Goal: Task Accomplishment & Management: Manage account settings

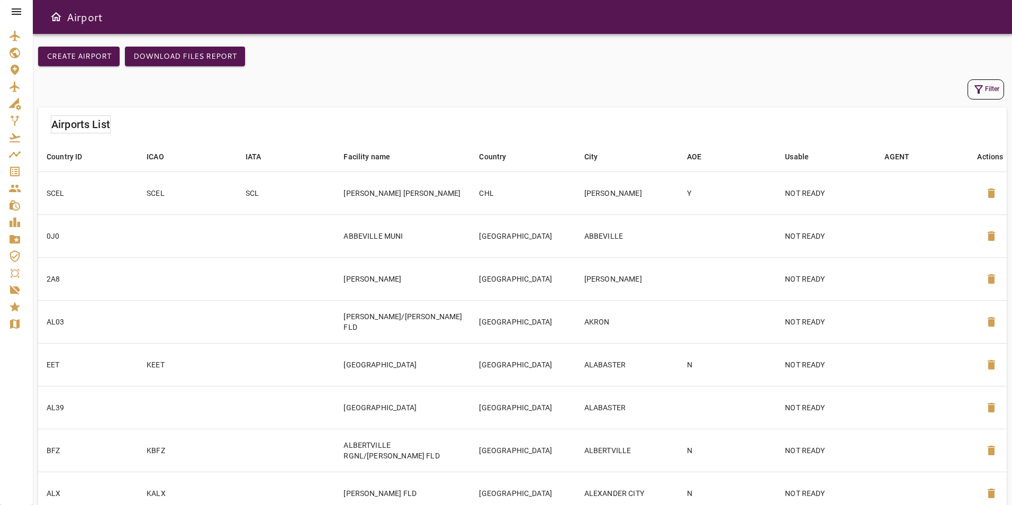
click at [18, 9] on icon at bounding box center [17, 11] width 10 height 6
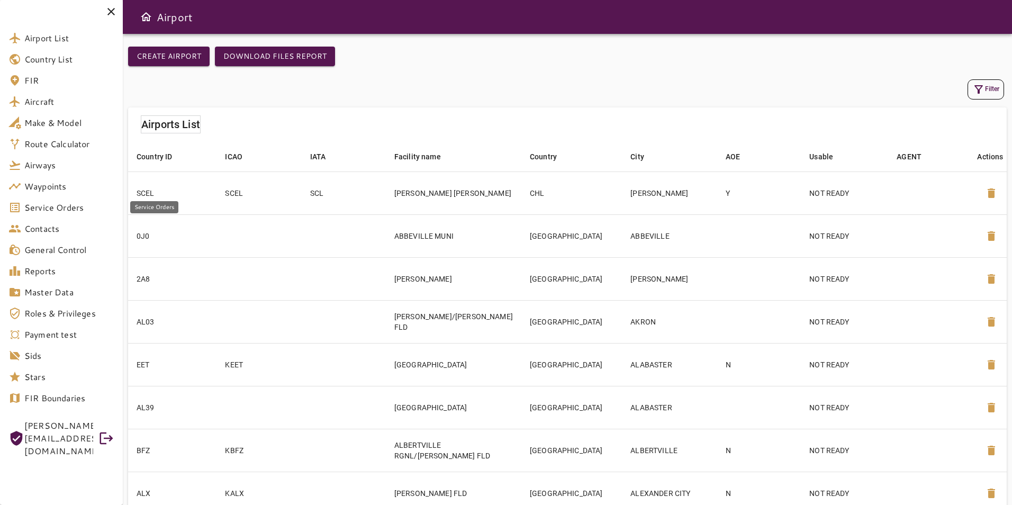
click at [53, 200] on link "Service Orders" at bounding box center [61, 207] width 123 height 21
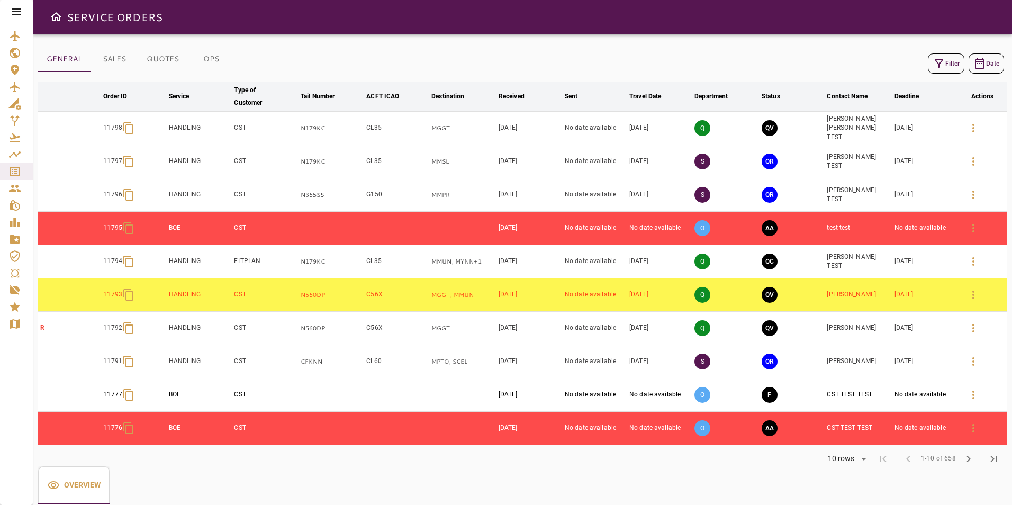
click at [972, 131] on icon "button" at bounding box center [973, 128] width 13 height 13
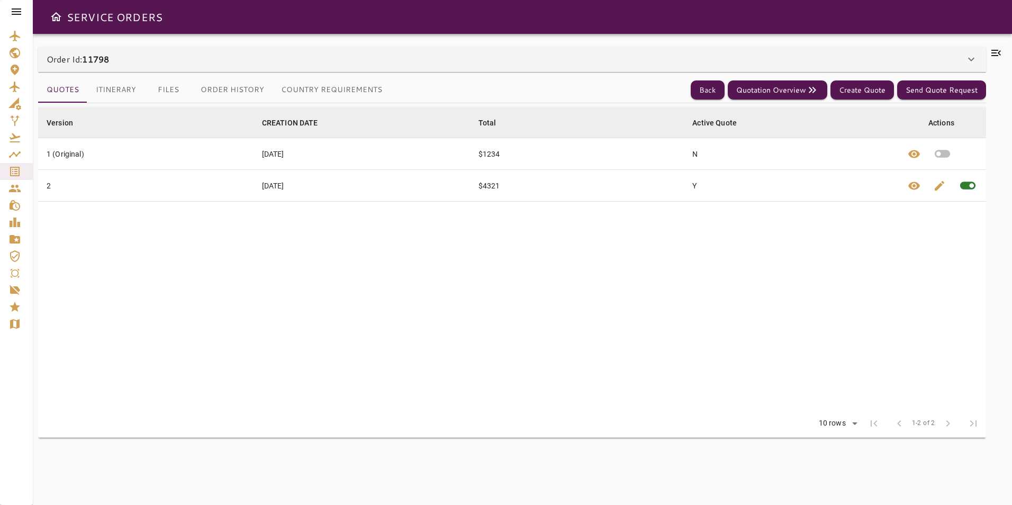
click at [178, 53] on div "Order Id: 11798" at bounding box center [506, 59] width 918 height 13
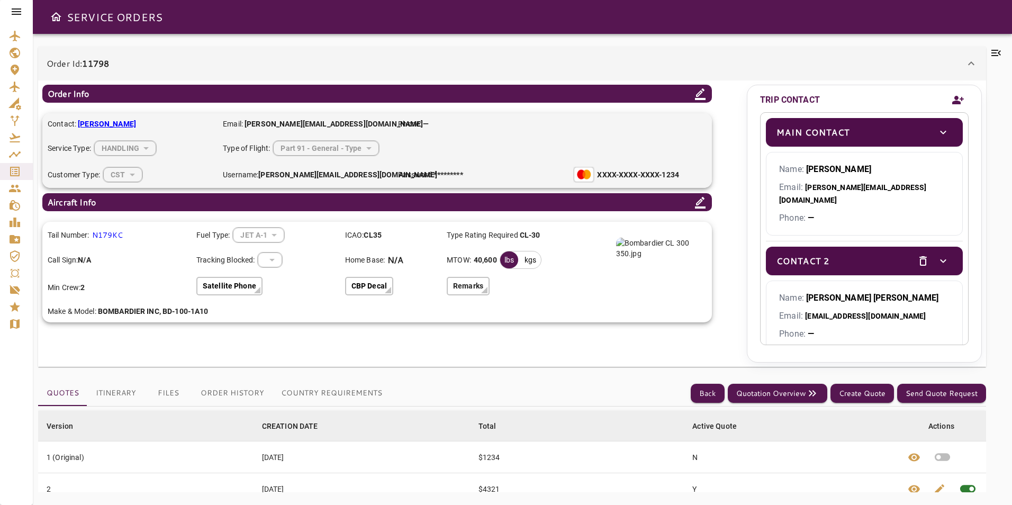
click at [362, 147] on div "Part 91 - General - Type" at bounding box center [325, 148] width 105 height 28
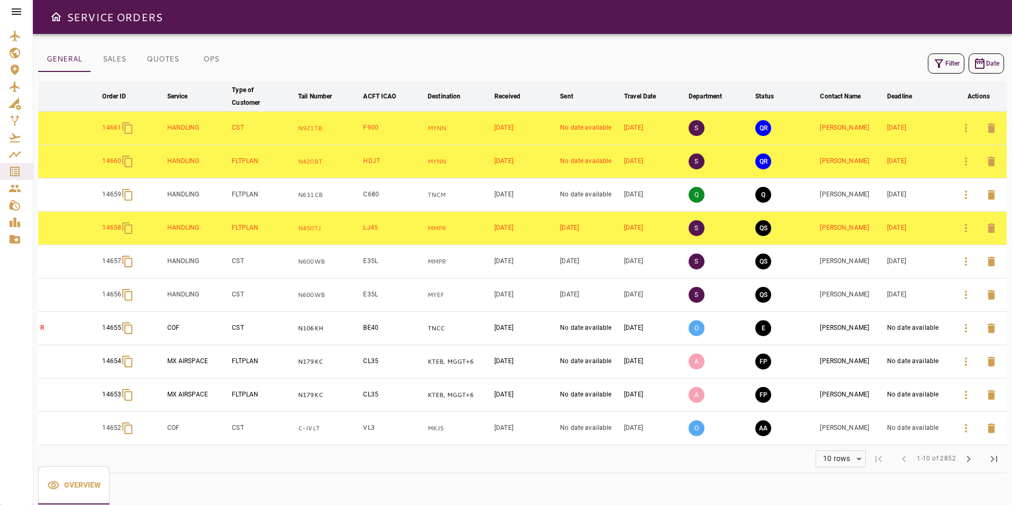
click at [951, 131] on td at bounding box center [978, 128] width 56 height 33
click at [959, 129] on icon "button" at bounding box center [965, 128] width 13 height 13
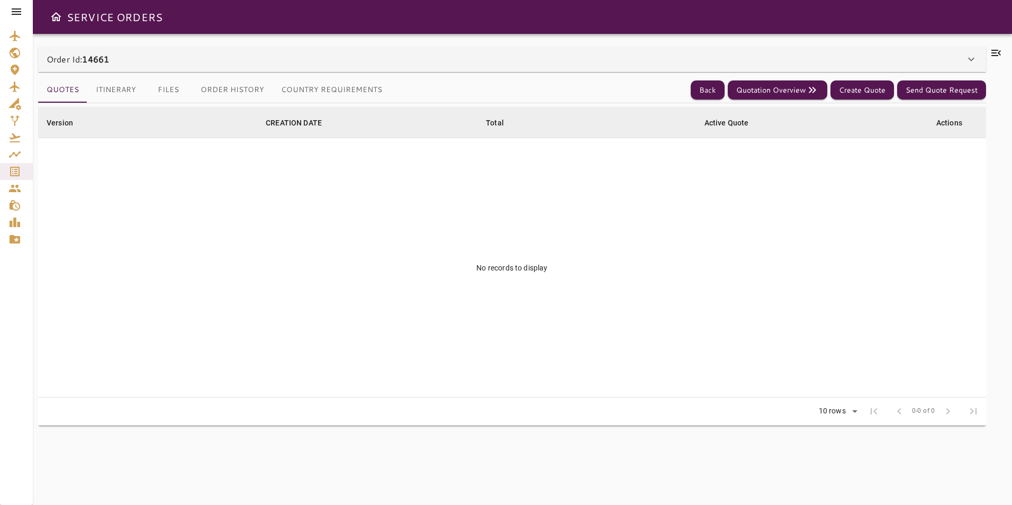
click at [350, 66] on div "Order Id: 14661" at bounding box center [512, 59] width 948 height 25
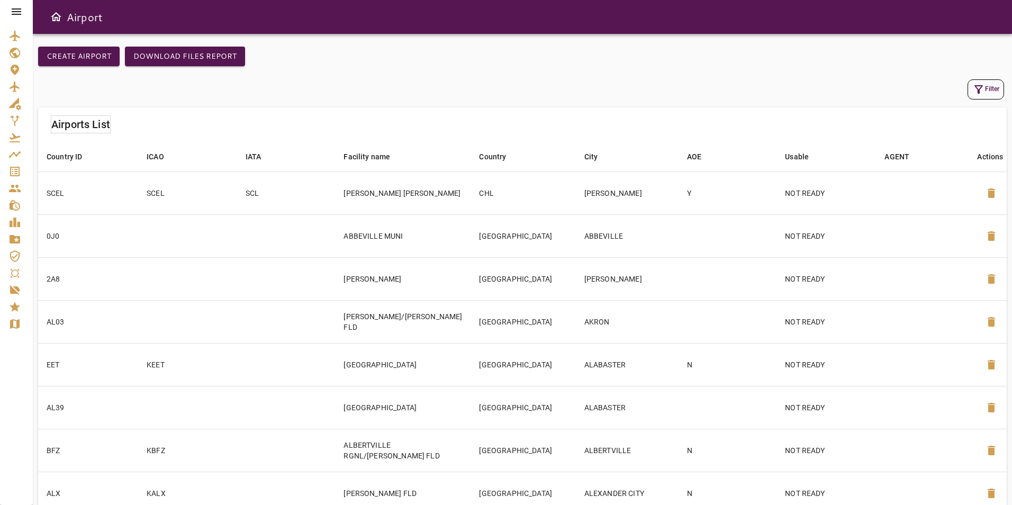
click at [17, 12] on icon at bounding box center [17, 11] width 10 height 6
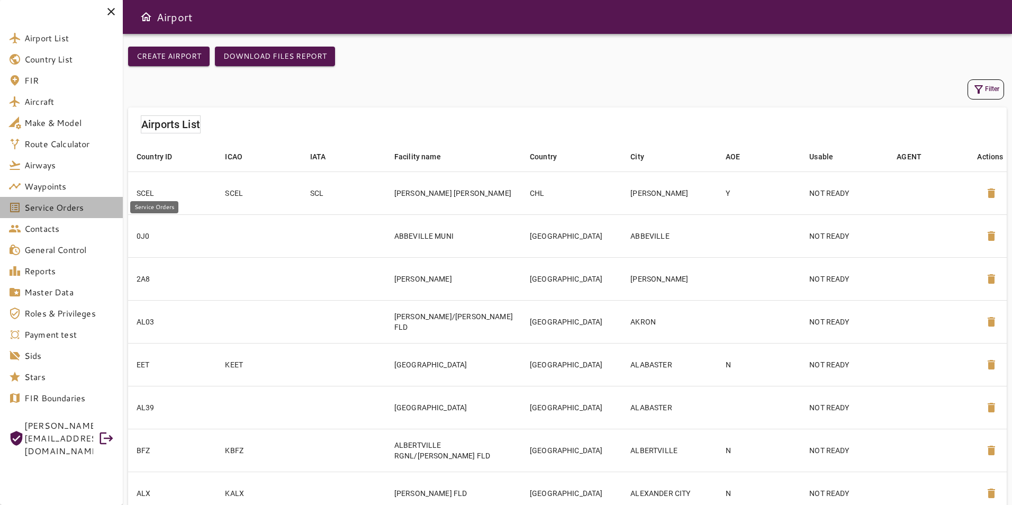
click at [65, 208] on span "Service Orders" at bounding box center [69, 207] width 90 height 13
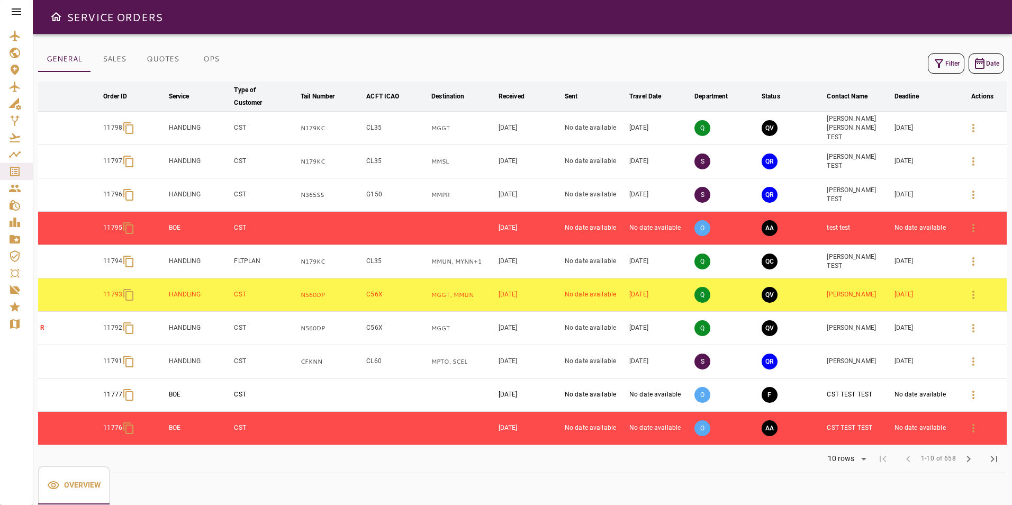
click at [970, 129] on icon "button" at bounding box center [973, 128] width 13 height 13
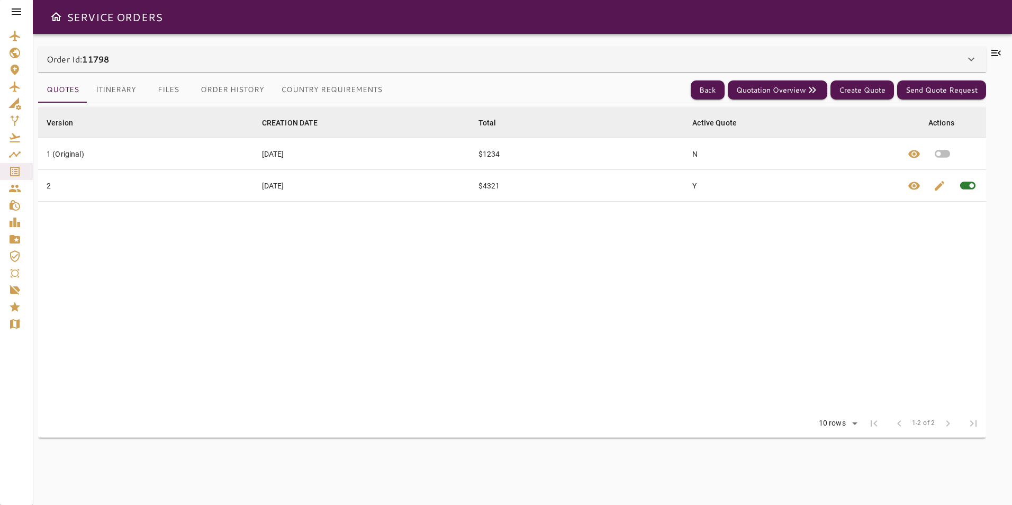
click at [461, 60] on div "Order Id: 11798" at bounding box center [506, 59] width 918 height 13
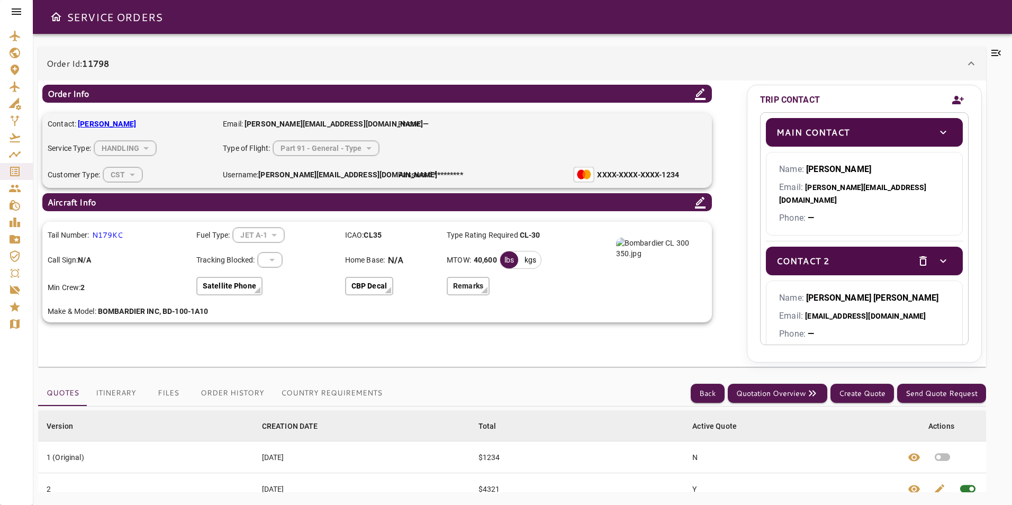
click at [114, 391] on button "Itinerary" at bounding box center [115, 392] width 57 height 25
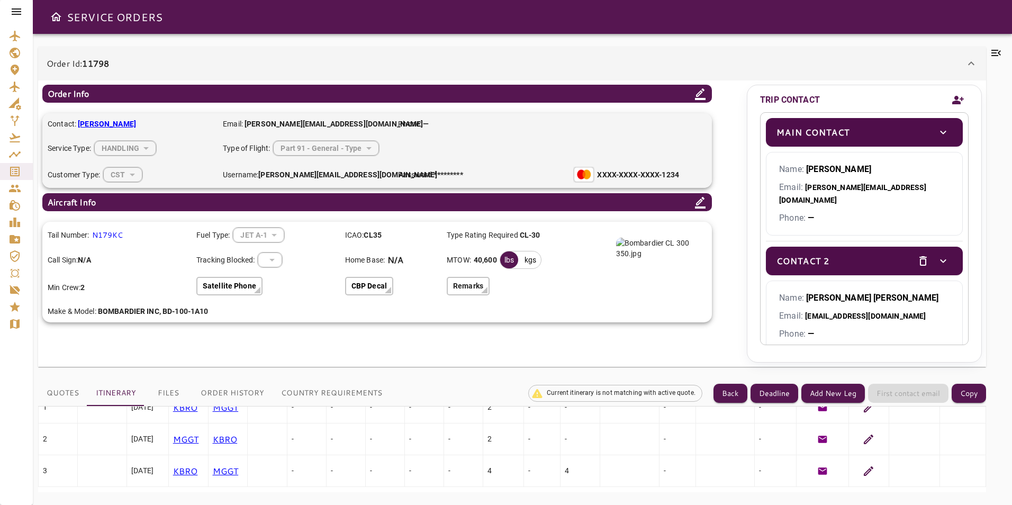
scroll to position [106, 0]
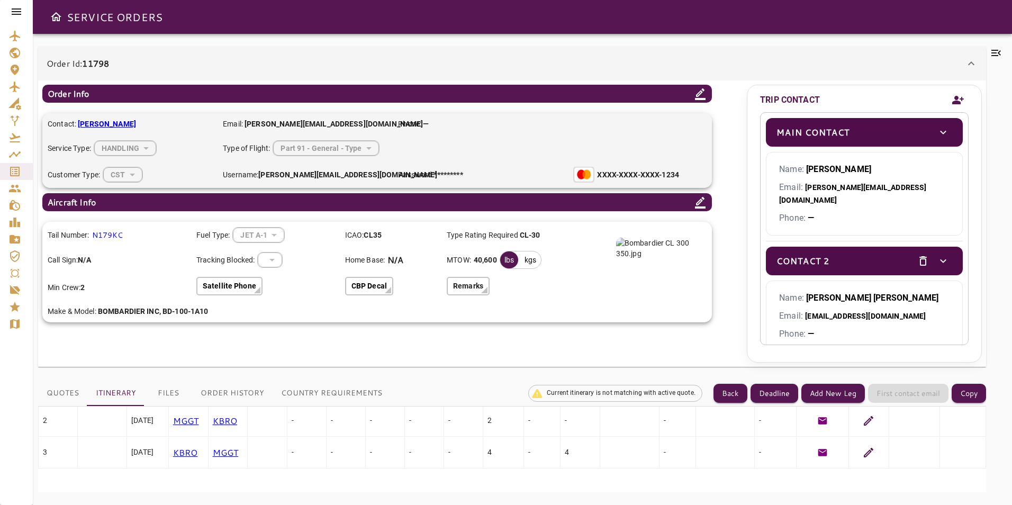
click at [862, 425] on icon at bounding box center [868, 420] width 13 height 13
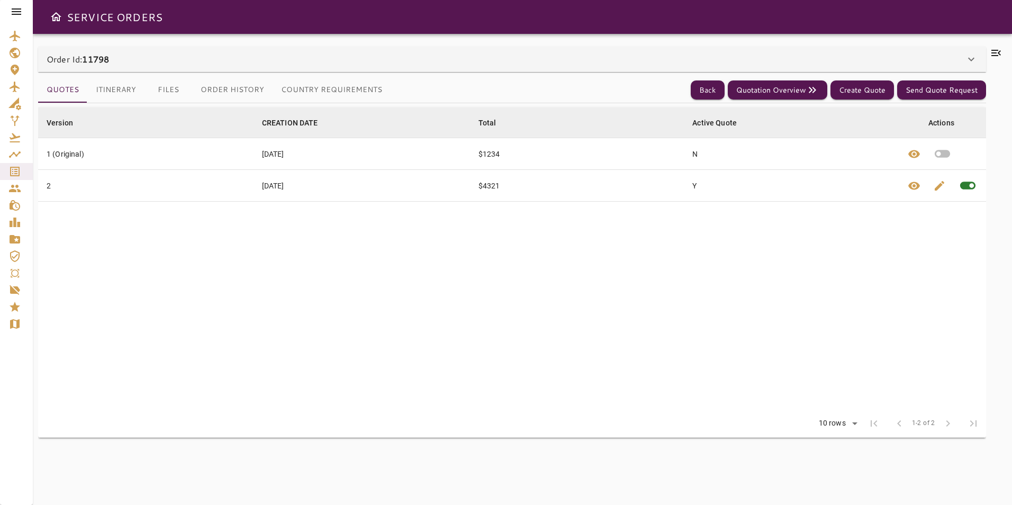
click at [115, 66] on div "Order Id: 11798" at bounding box center [512, 59] width 948 height 25
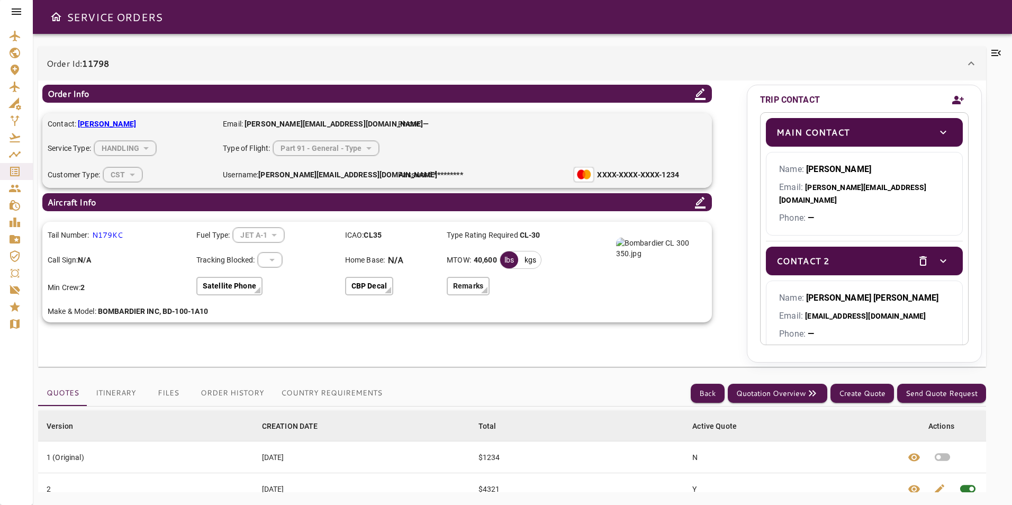
click at [145, 55] on div "Order Id: 11798" at bounding box center [512, 64] width 948 height 34
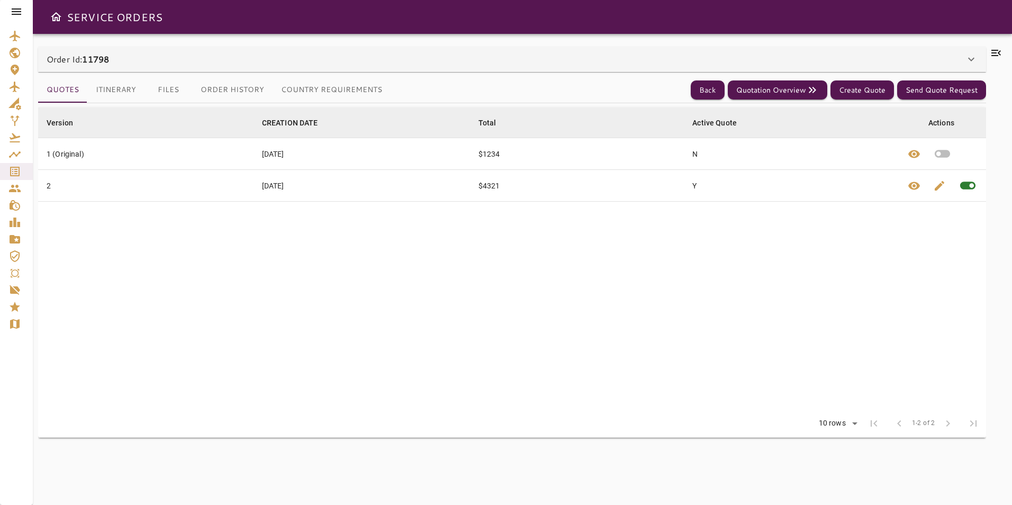
click at [129, 89] on button "Itinerary" at bounding box center [115, 89] width 57 height 25
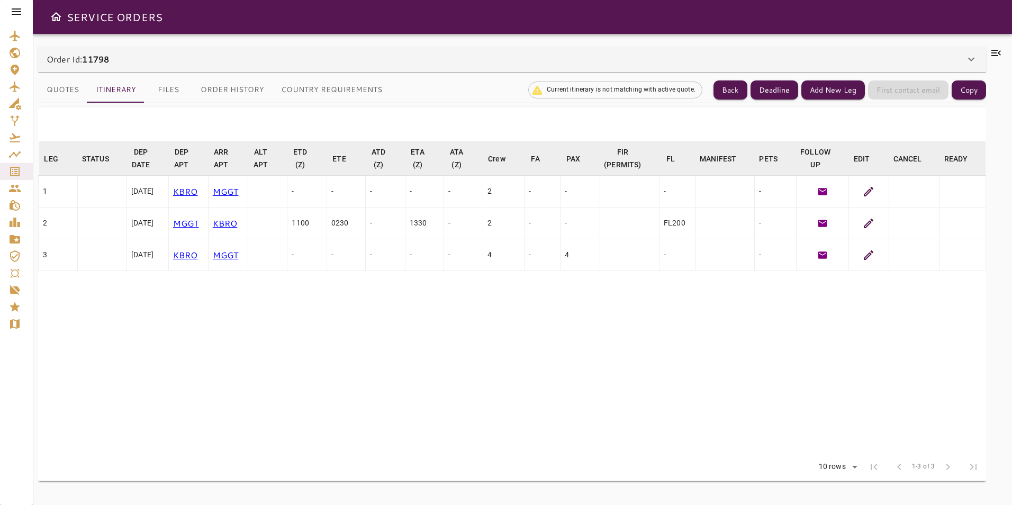
click at [342, 88] on button "Country Requirements" at bounding box center [332, 89] width 118 height 25
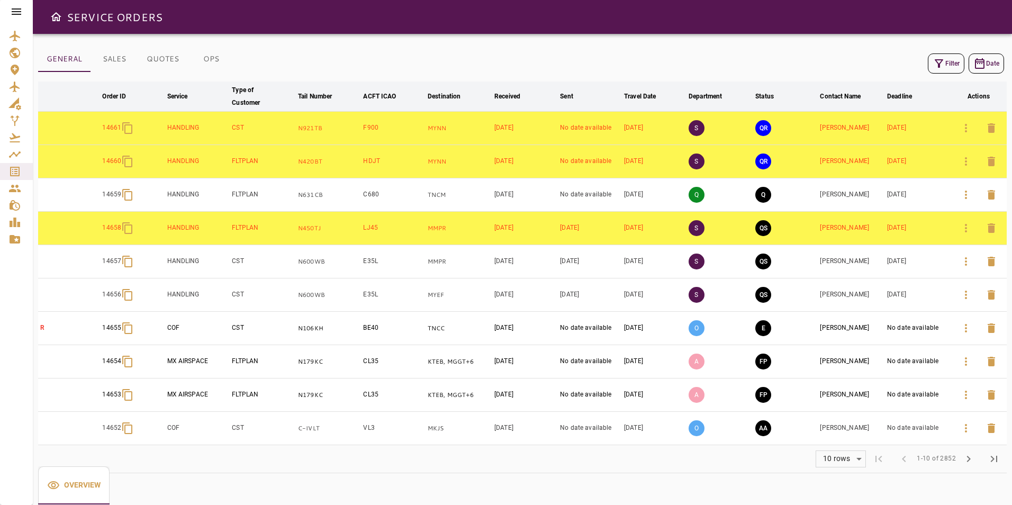
click at [20, 15] on icon at bounding box center [16, 11] width 13 height 13
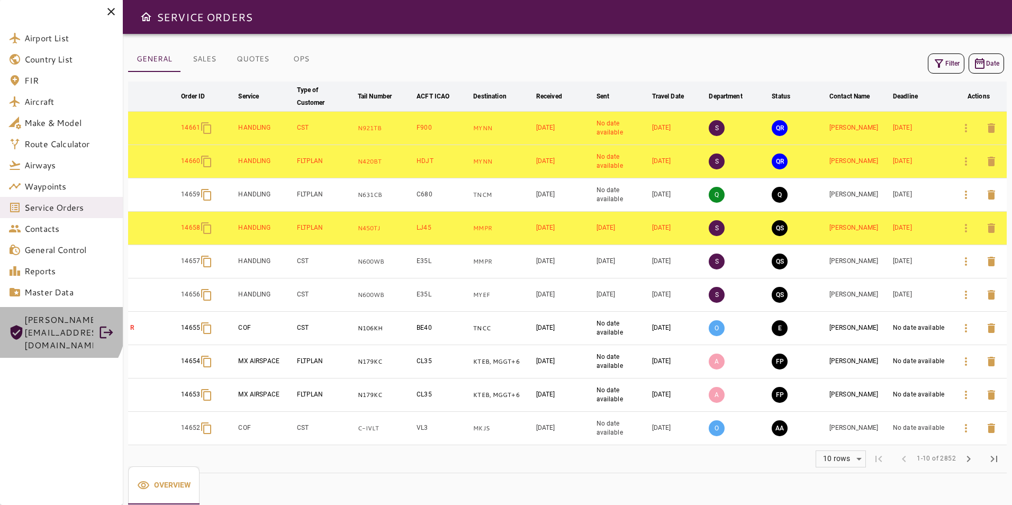
click at [55, 325] on span "[PERSON_NAME][EMAIL_ADDRESS][DOMAIN_NAME]" at bounding box center [58, 332] width 69 height 38
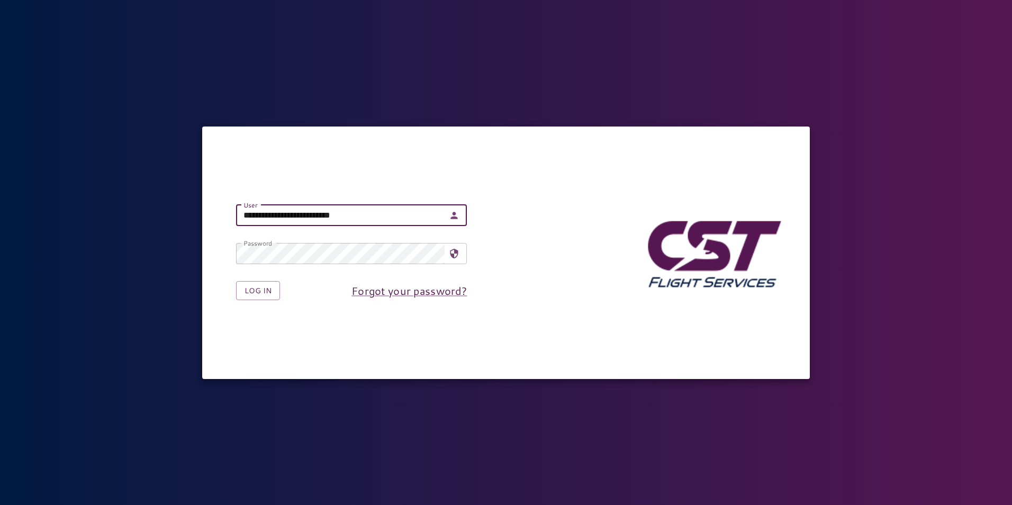
click at [277, 217] on input "**********" at bounding box center [340, 215] width 208 height 21
type input "**********"
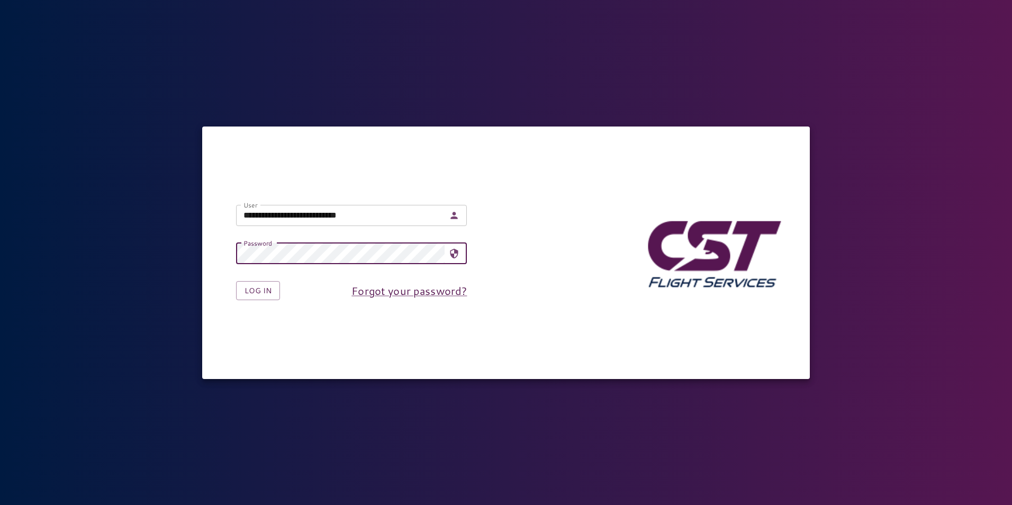
click at [250, 303] on form "**********" at bounding box center [351, 253] width 265 height 130
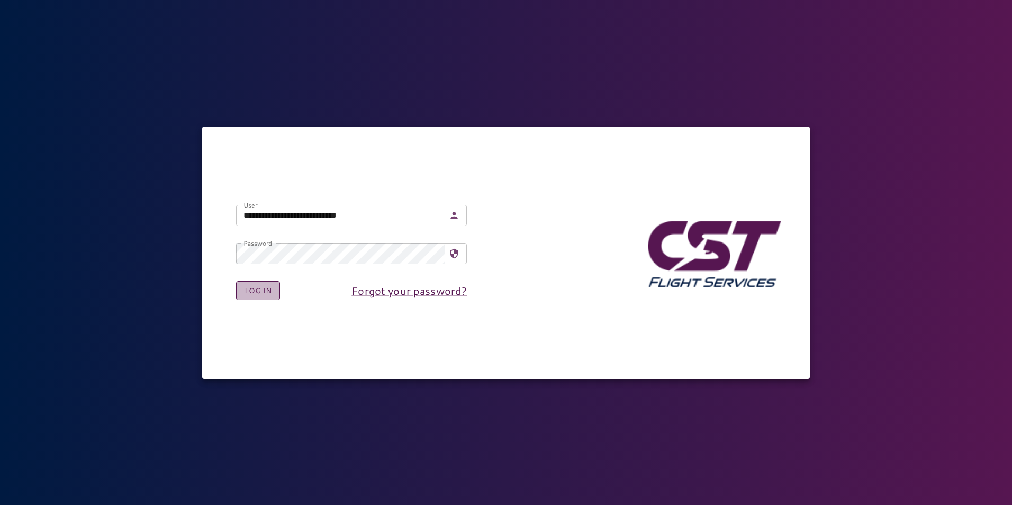
click at [250, 293] on button "Log in" at bounding box center [258, 291] width 44 height 20
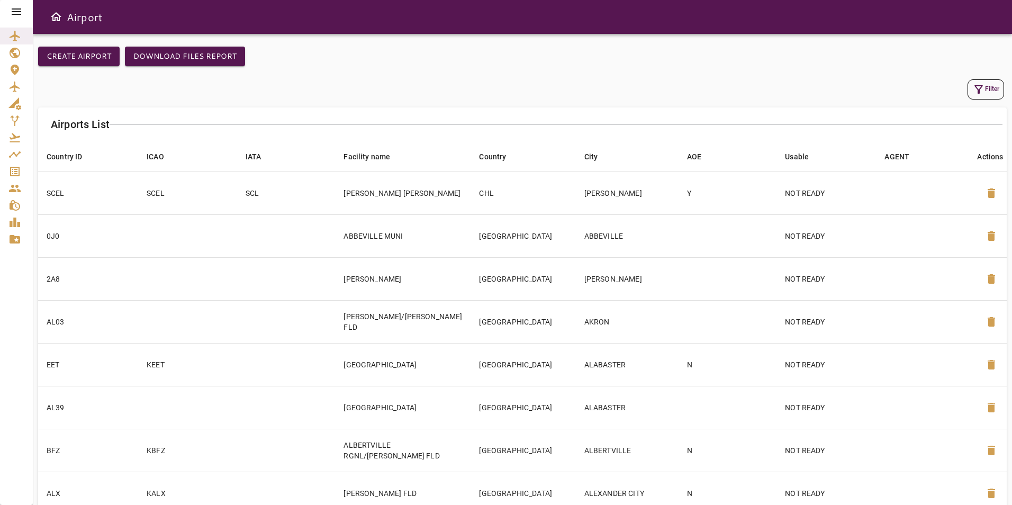
click at [17, 10] on icon at bounding box center [17, 11] width 10 height 6
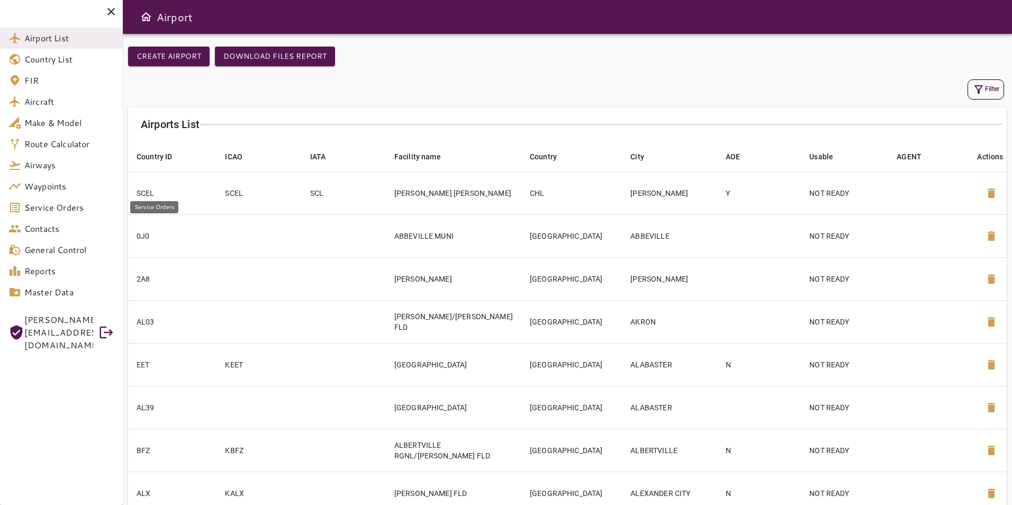
click at [69, 205] on span "Service Orders" at bounding box center [69, 207] width 90 height 13
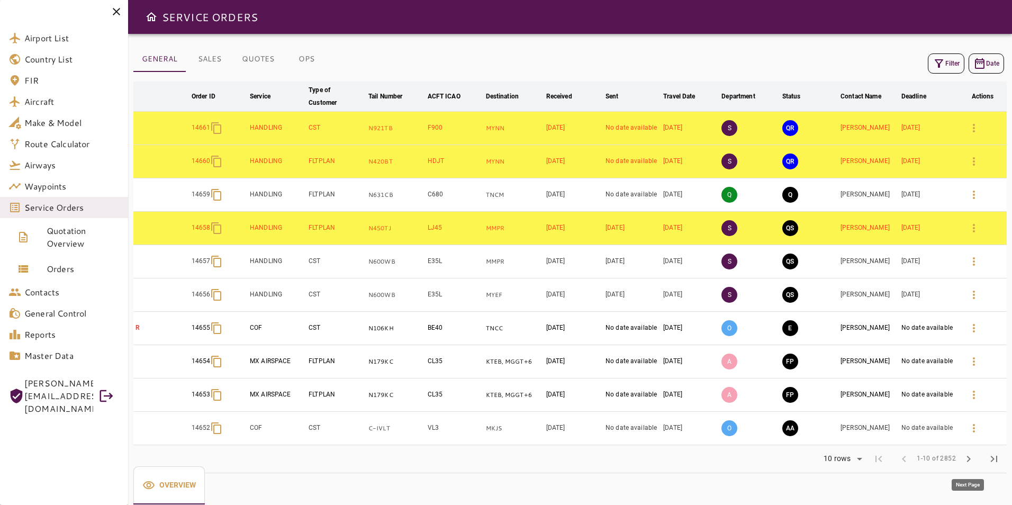
click at [967, 458] on span "chevron_right" at bounding box center [968, 458] width 13 height 13
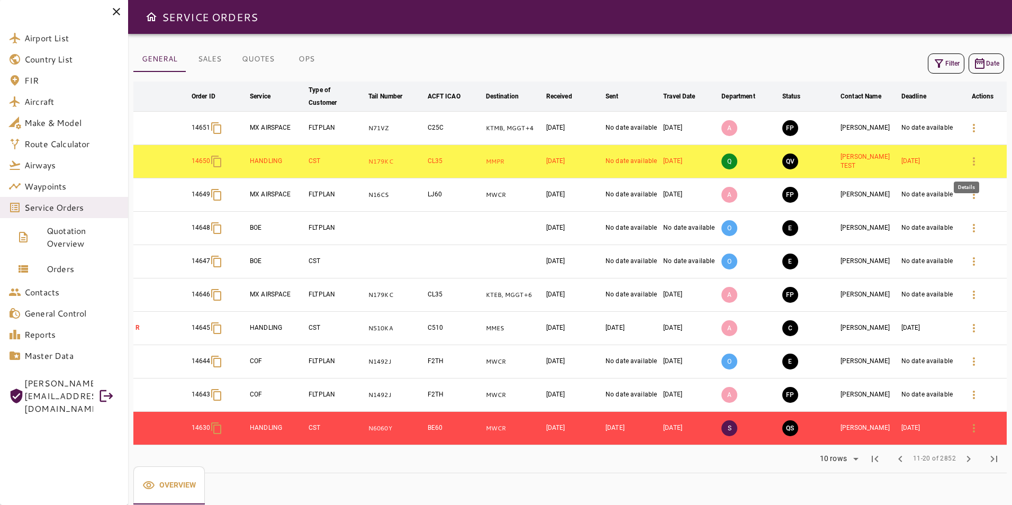
click at [977, 164] on icon "button" at bounding box center [973, 161] width 13 height 13
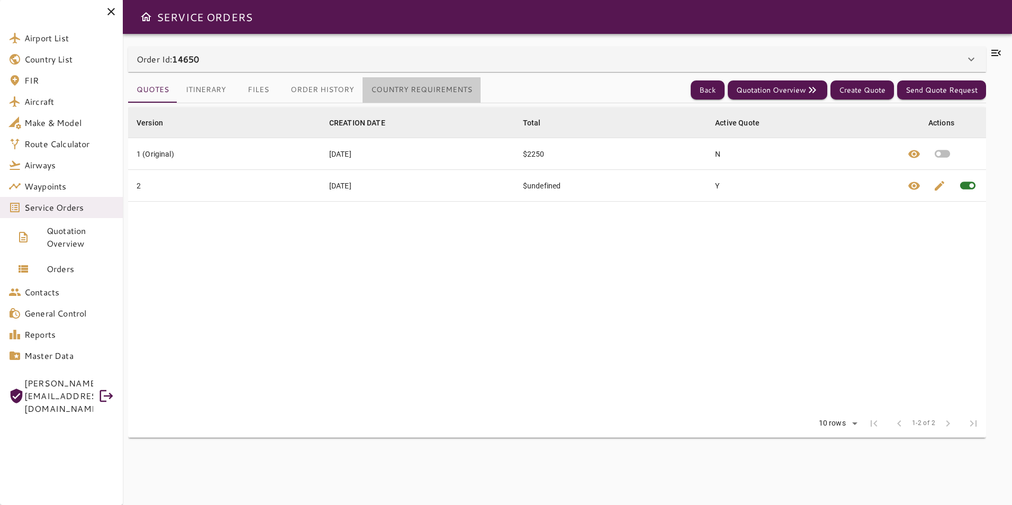
click at [387, 95] on button "Country Requirements" at bounding box center [421, 89] width 118 height 25
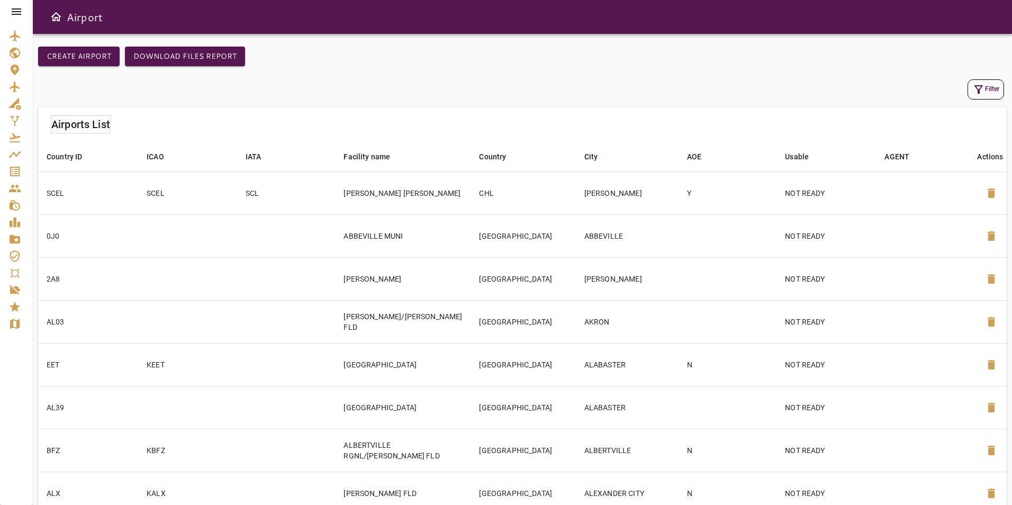
click at [12, 12] on icon at bounding box center [17, 11] width 10 height 6
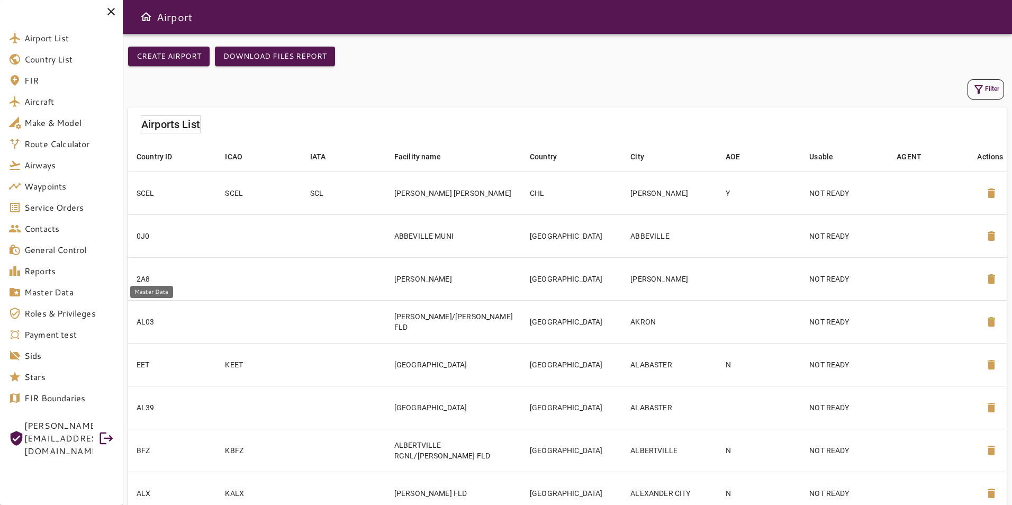
click at [45, 292] on span "Master Data" at bounding box center [69, 292] width 90 height 13
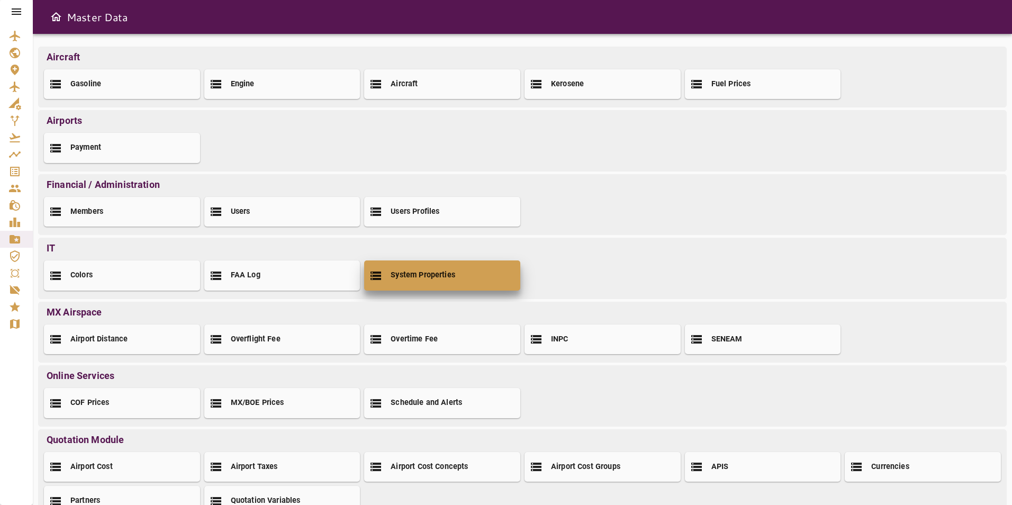
click at [435, 269] on div "System Properties" at bounding box center [442, 275] width 156 height 30
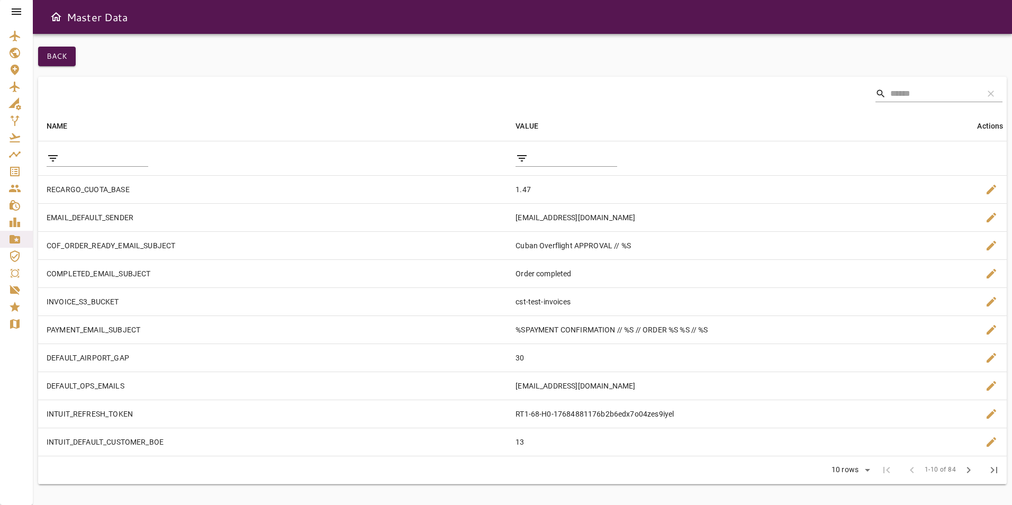
click at [91, 159] on input "filter data by NAME" at bounding box center [105, 158] width 85 height 17
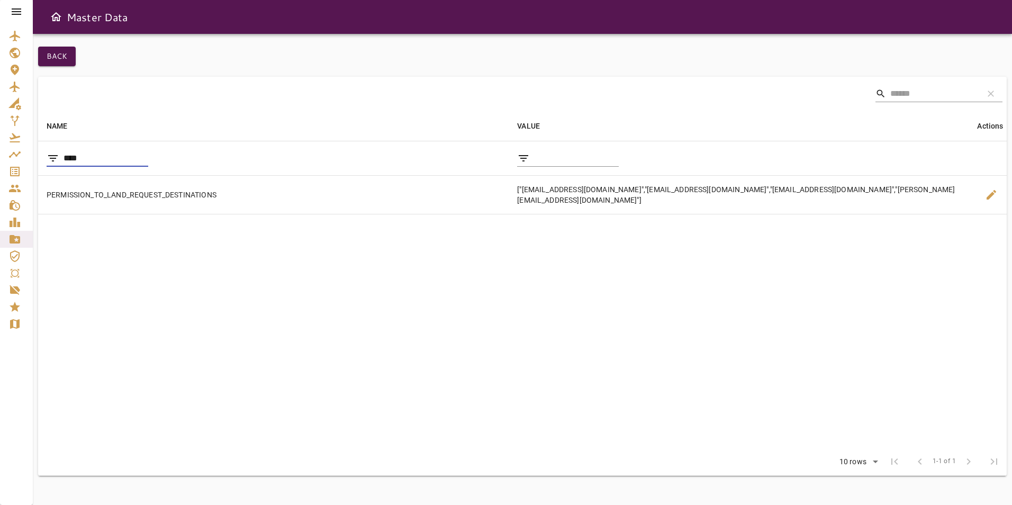
type input "****"
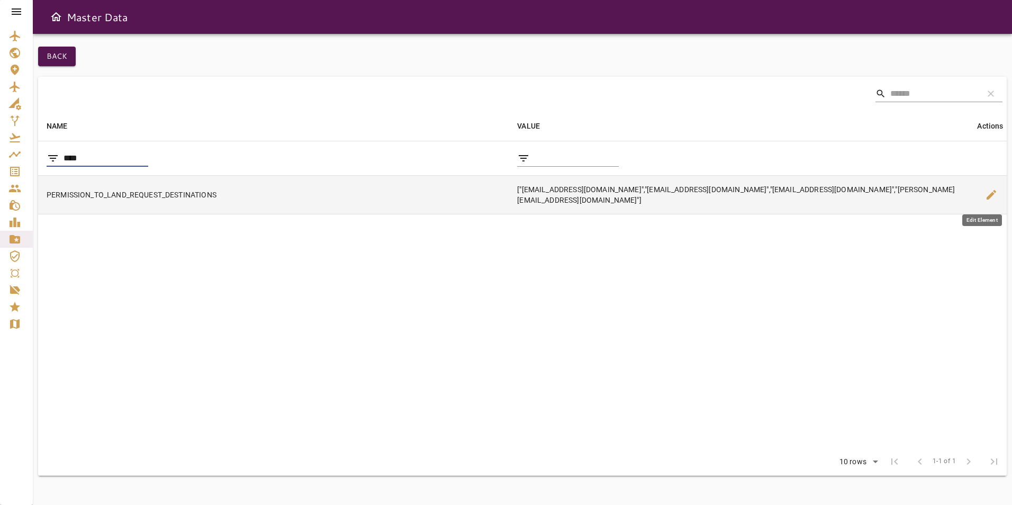
click at [985, 194] on span "edit" at bounding box center [991, 194] width 13 height 13
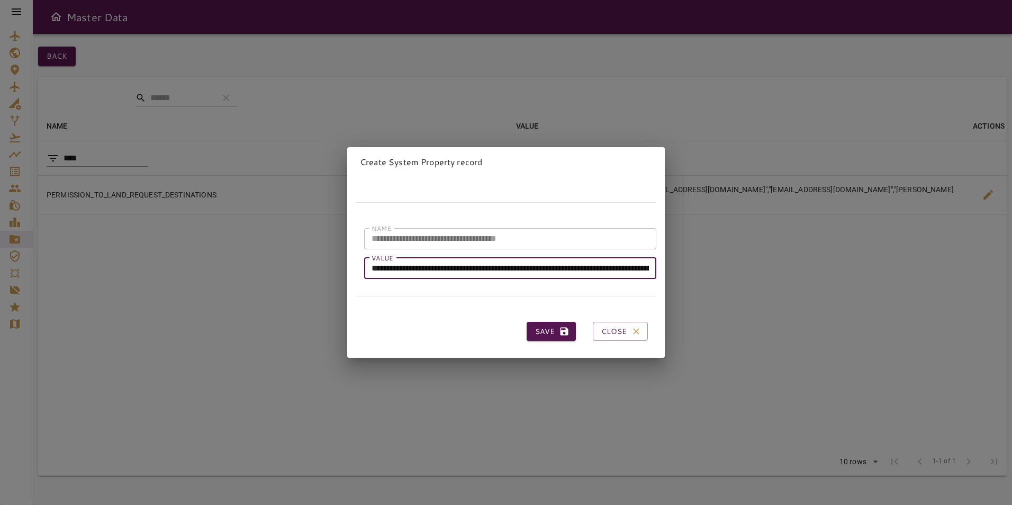
click at [374, 264] on input "**********" at bounding box center [510, 268] width 292 height 21
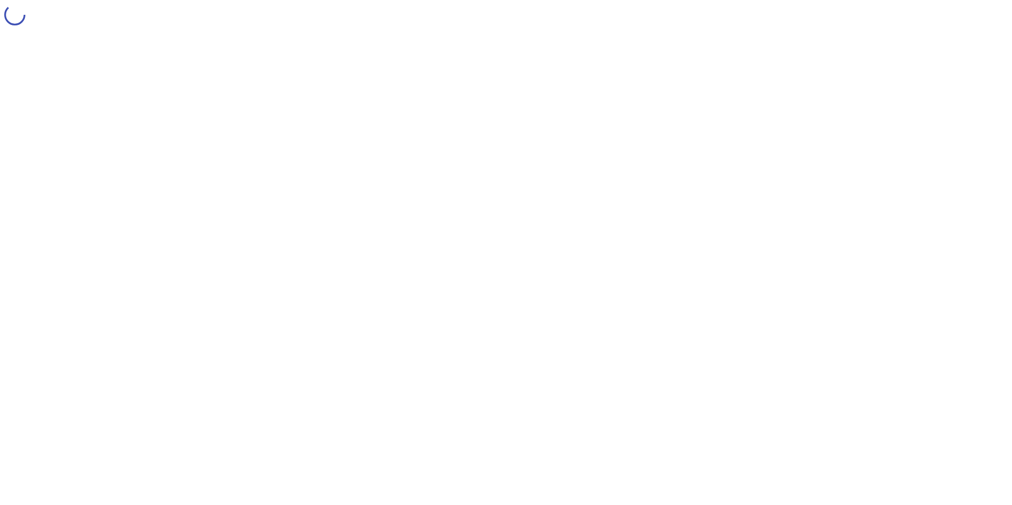
click at [53, 32] on html at bounding box center [506, 16] width 1012 height 32
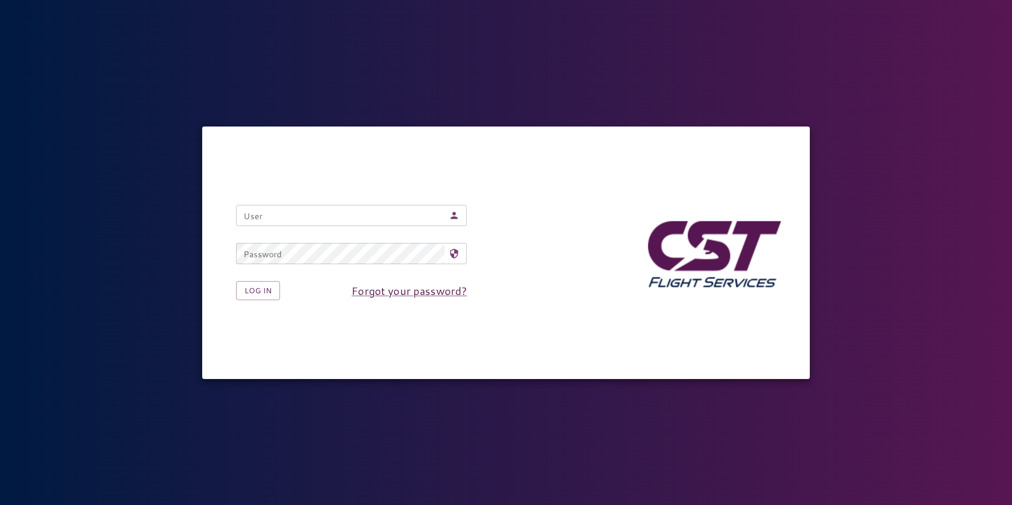
type input "**********"
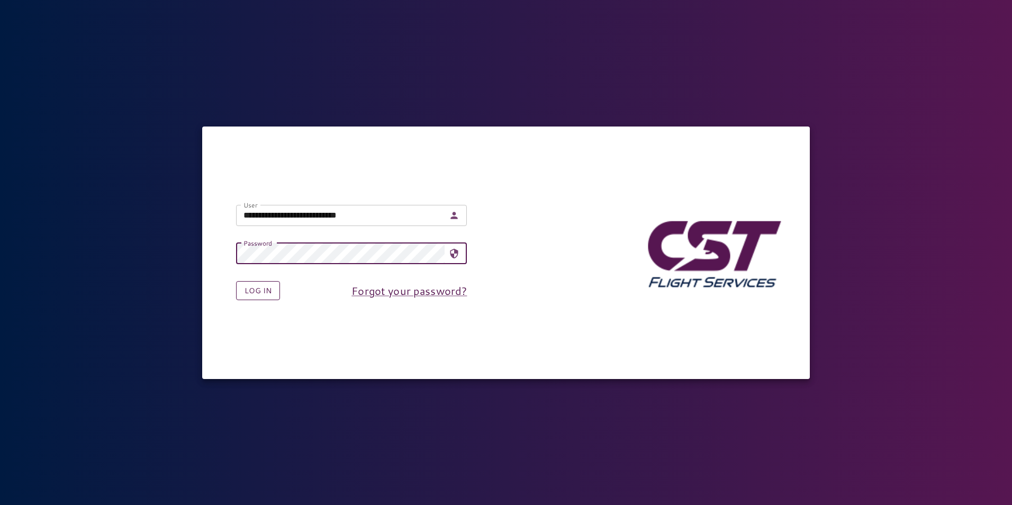
click at [251, 291] on button "Log in" at bounding box center [258, 291] width 44 height 20
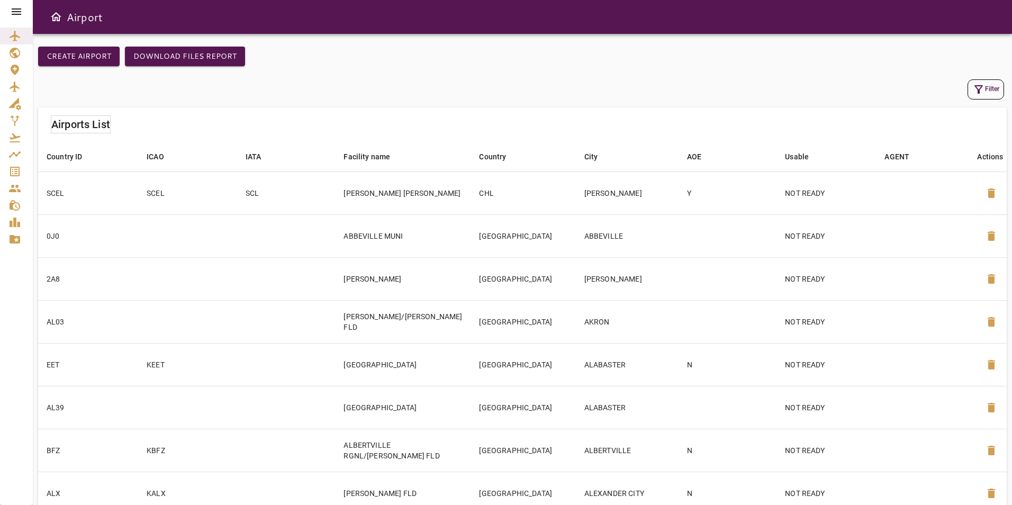
click at [16, 6] on icon at bounding box center [16, 11] width 13 height 13
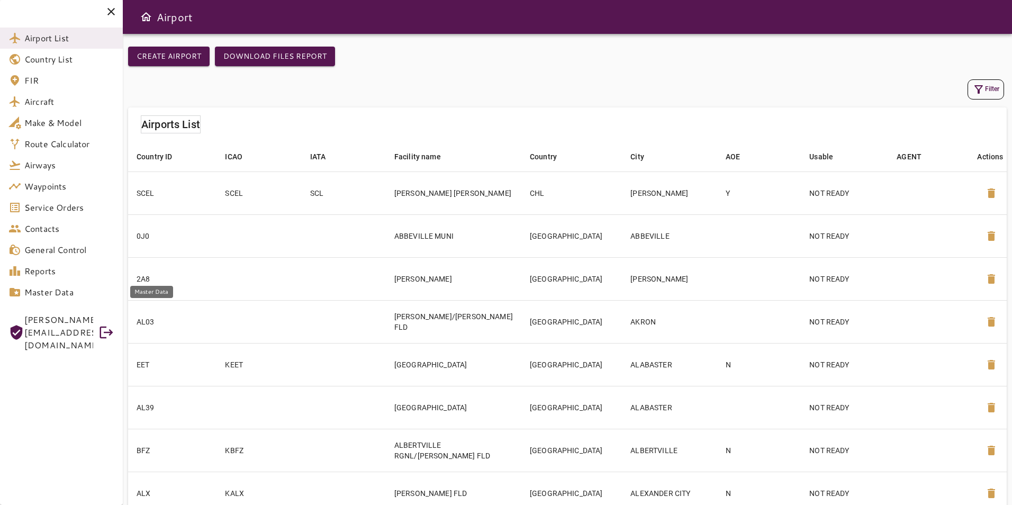
click at [49, 288] on span "Master Data" at bounding box center [69, 292] width 90 height 13
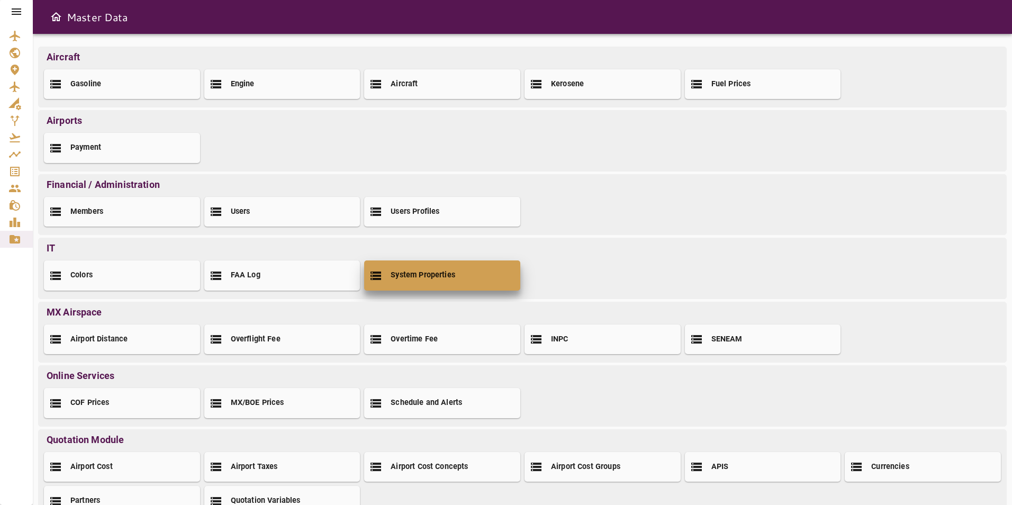
click at [428, 270] on h2 "System Properties" at bounding box center [423, 275] width 65 height 11
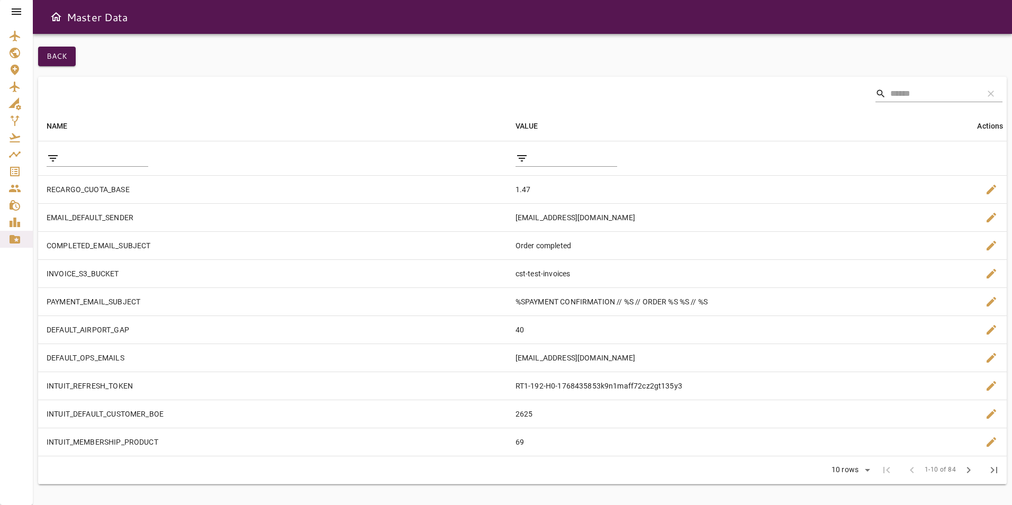
click at [117, 157] on input "filter data by NAME" at bounding box center [105, 158] width 85 height 17
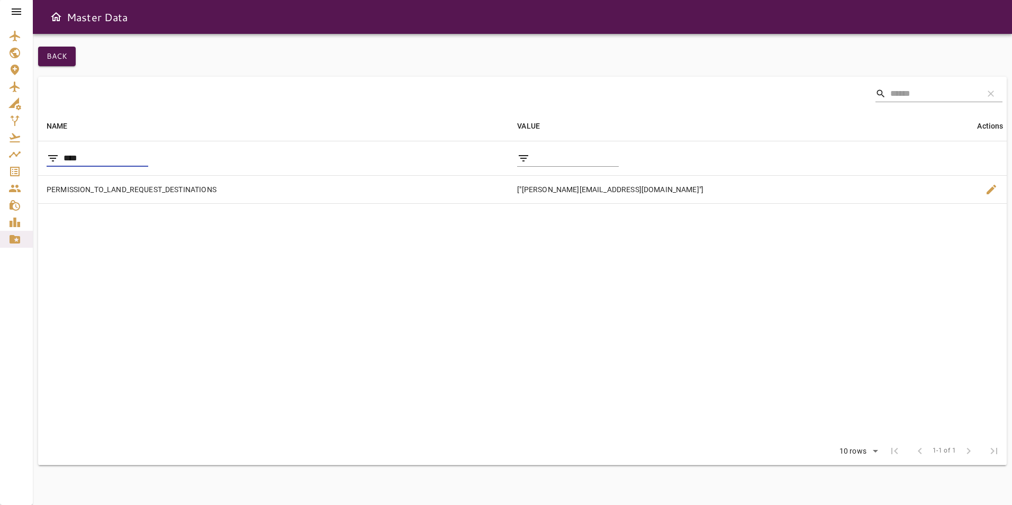
type input "****"
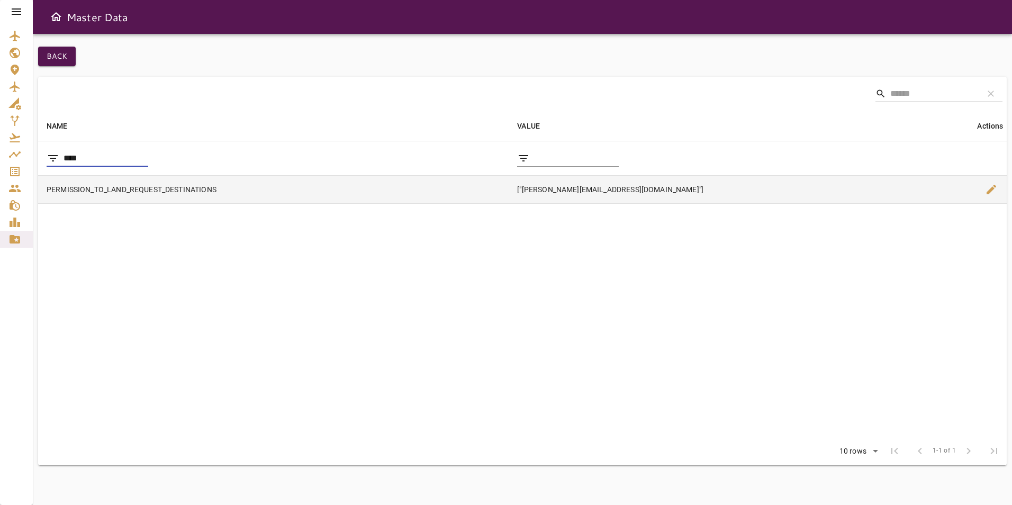
click at [985, 193] on span "edit" at bounding box center [991, 189] width 13 height 13
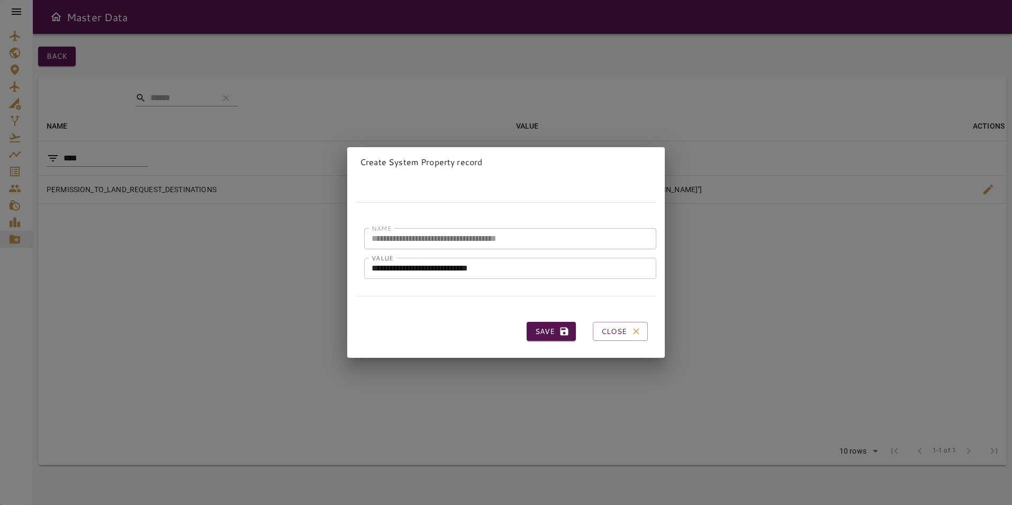
click at [565, 258] on input "**********" at bounding box center [510, 268] width 292 height 21
paste input "**********"
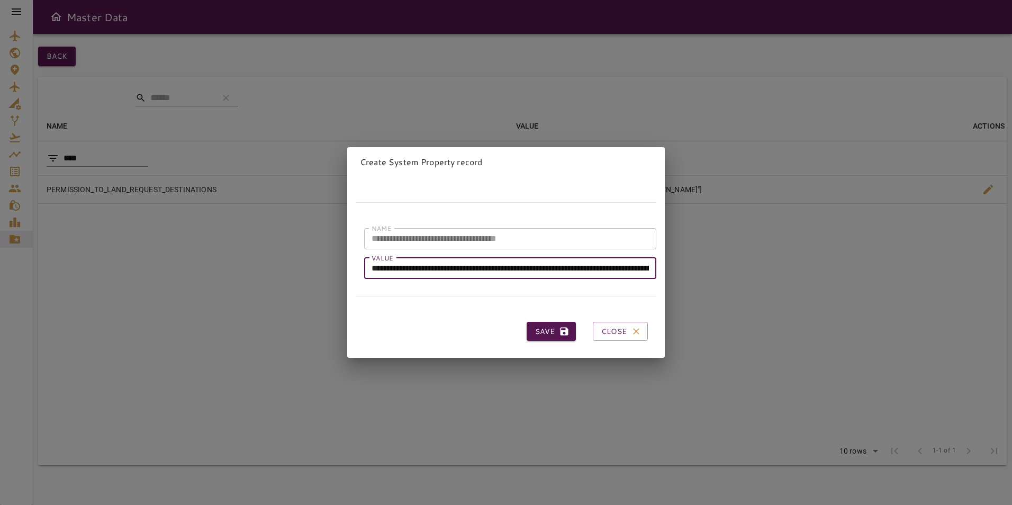
scroll to position [0, 383]
type input "**********"
click at [559, 326] on icon "submit" at bounding box center [564, 331] width 11 height 11
type input "**********"
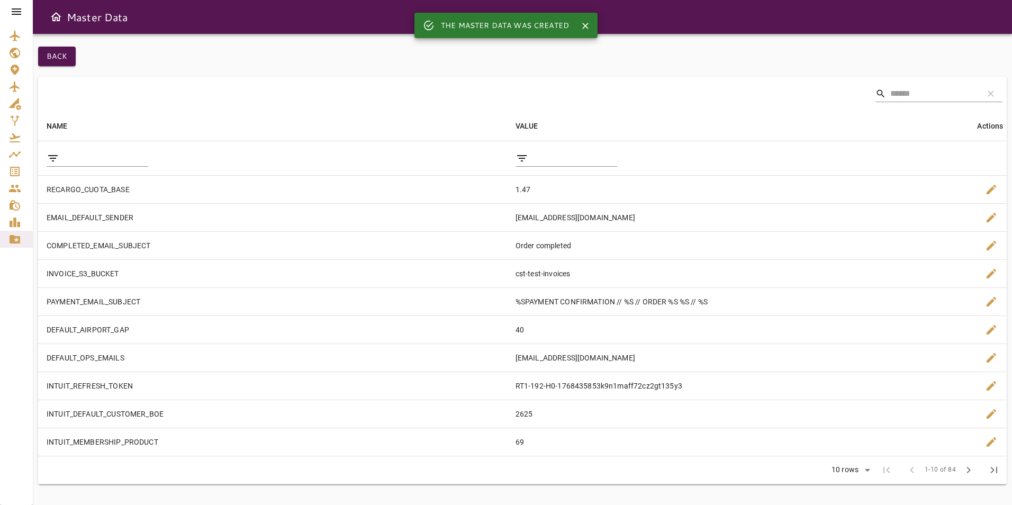
click at [22, 5] on icon at bounding box center [16, 11] width 13 height 13
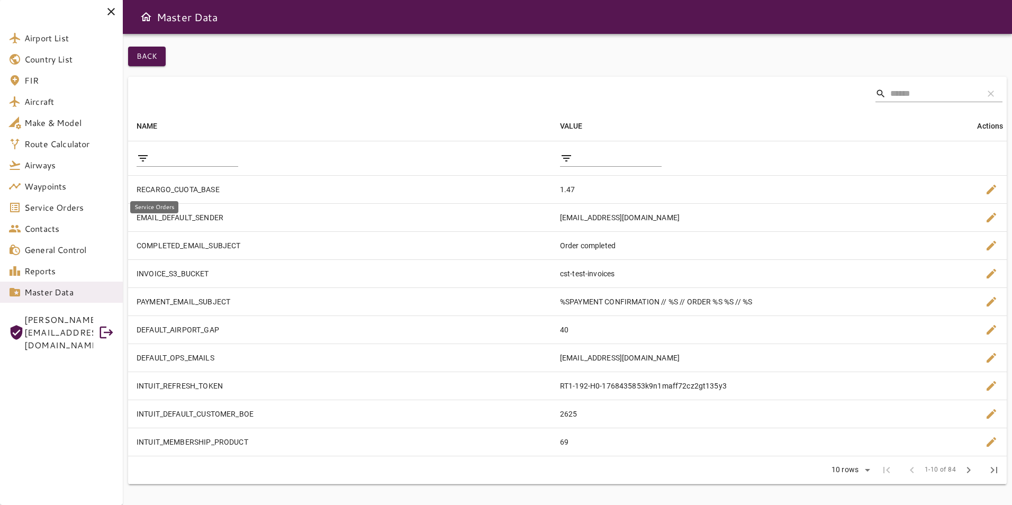
click at [55, 205] on span "Service Orders" at bounding box center [69, 207] width 90 height 13
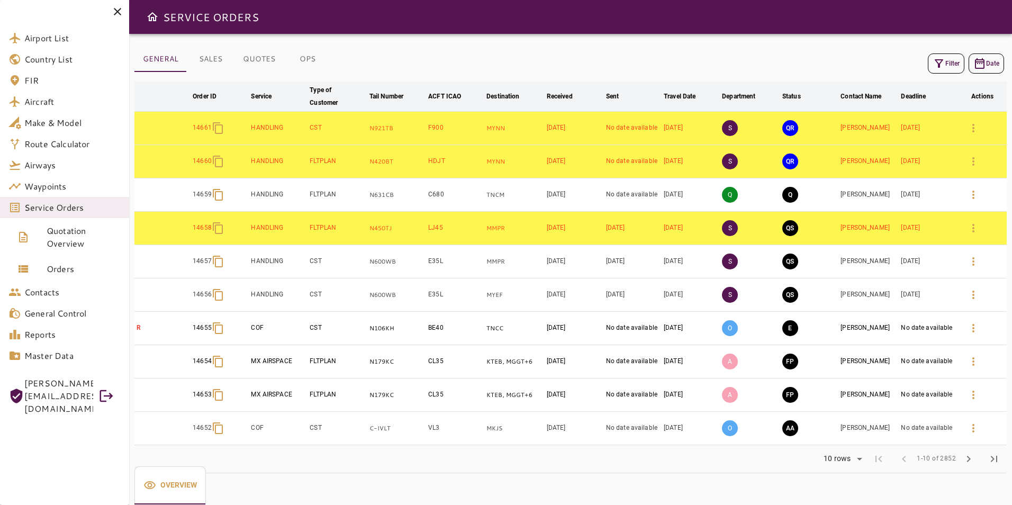
click at [970, 471] on button "chevron_right" at bounding box center [968, 458] width 25 height 25
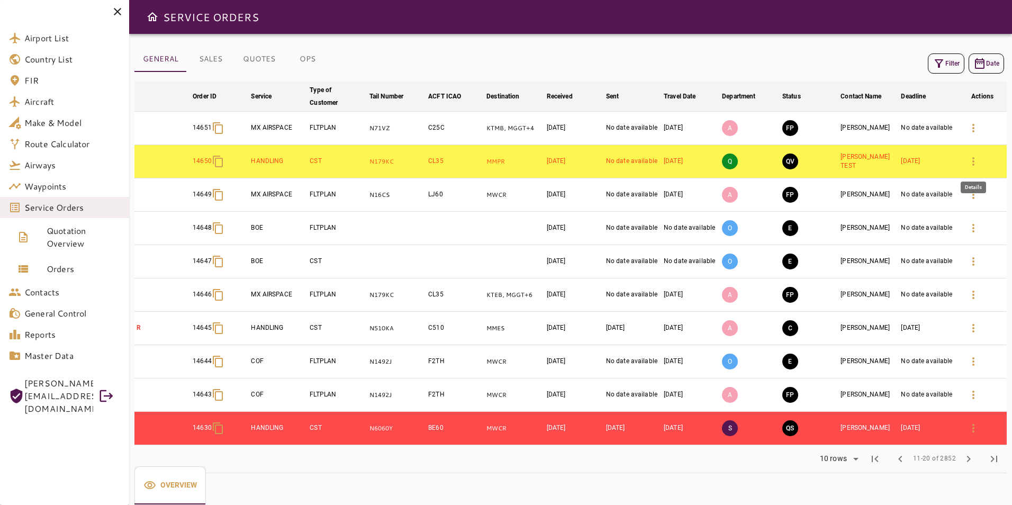
click at [971, 164] on icon "button" at bounding box center [973, 161] width 13 height 13
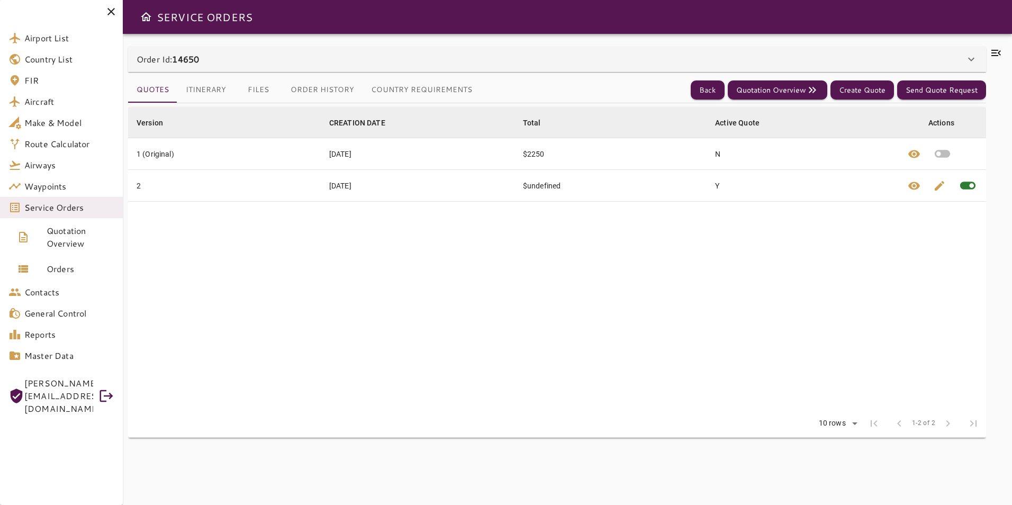
click at [398, 52] on div "Order Id: 14650" at bounding box center [557, 59] width 858 height 25
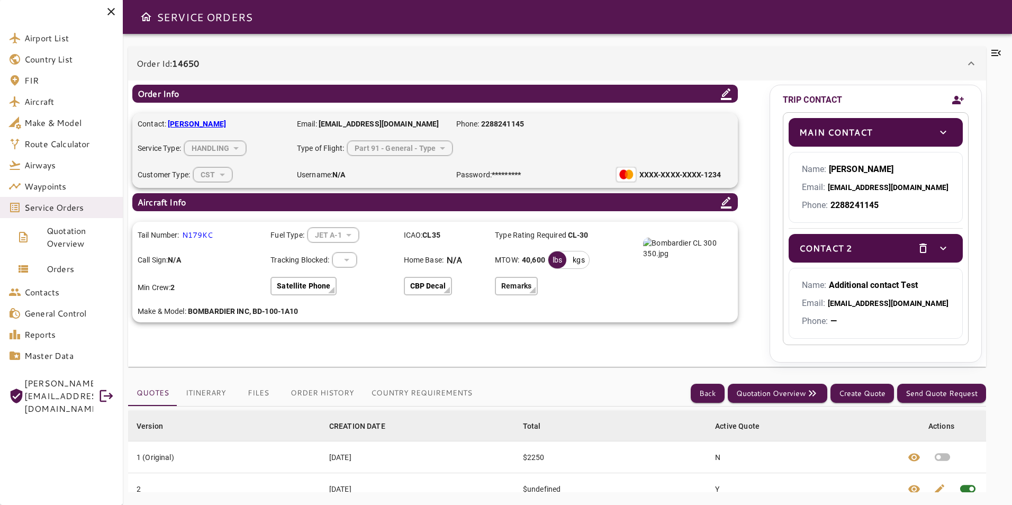
click at [411, 394] on button "Country Requirements" at bounding box center [421, 392] width 118 height 25
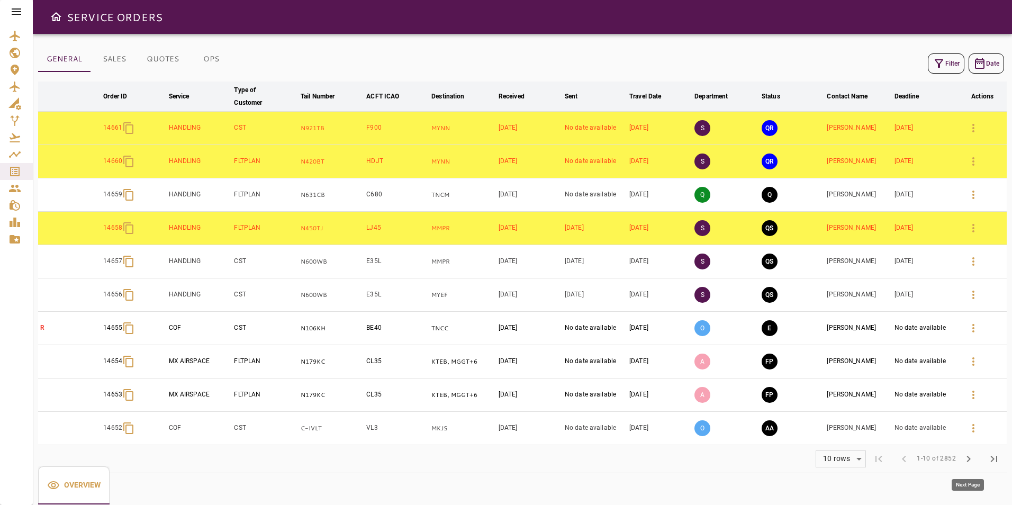
click at [969, 457] on span "chevron_right" at bounding box center [968, 458] width 13 height 13
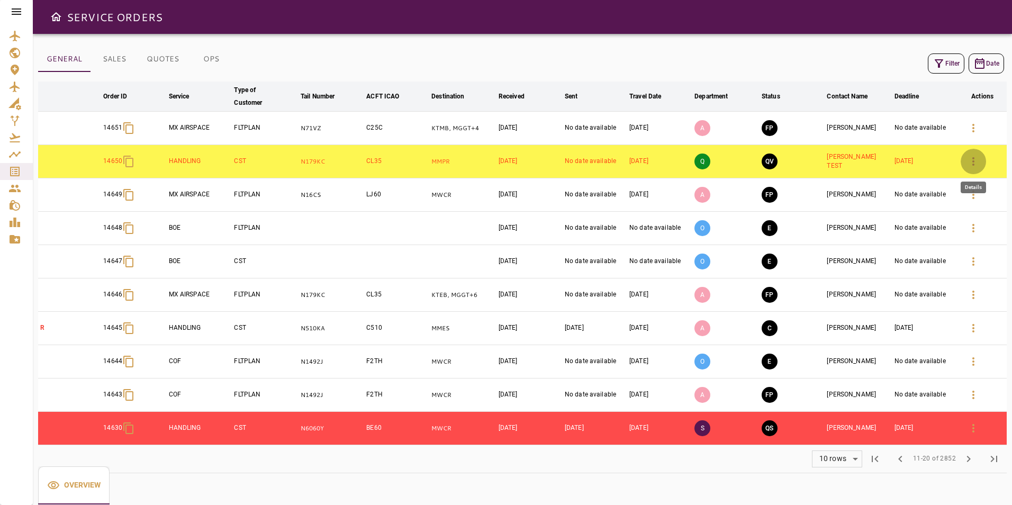
click at [966, 158] on button "button" at bounding box center [972, 161] width 25 height 25
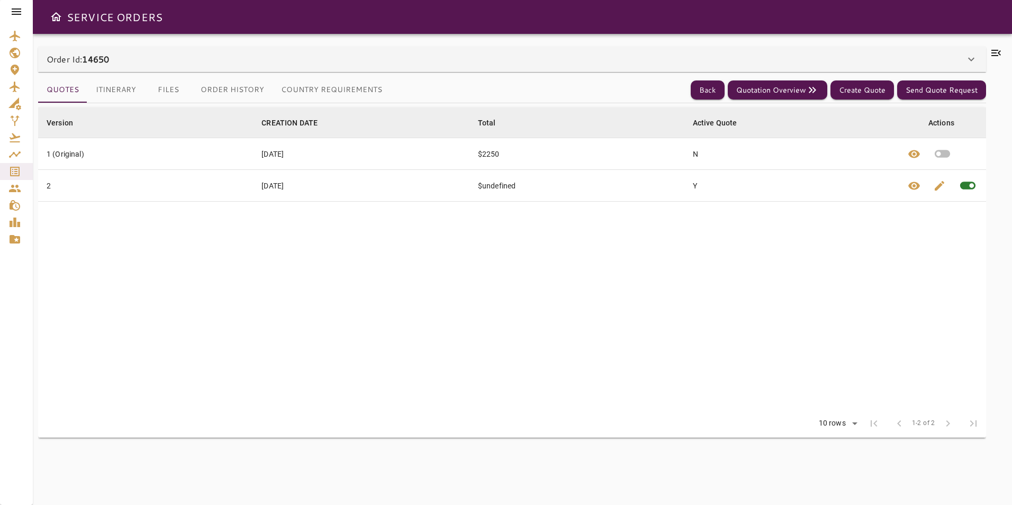
click at [532, 59] on div "Order Id: 14650" at bounding box center [506, 59] width 918 height 13
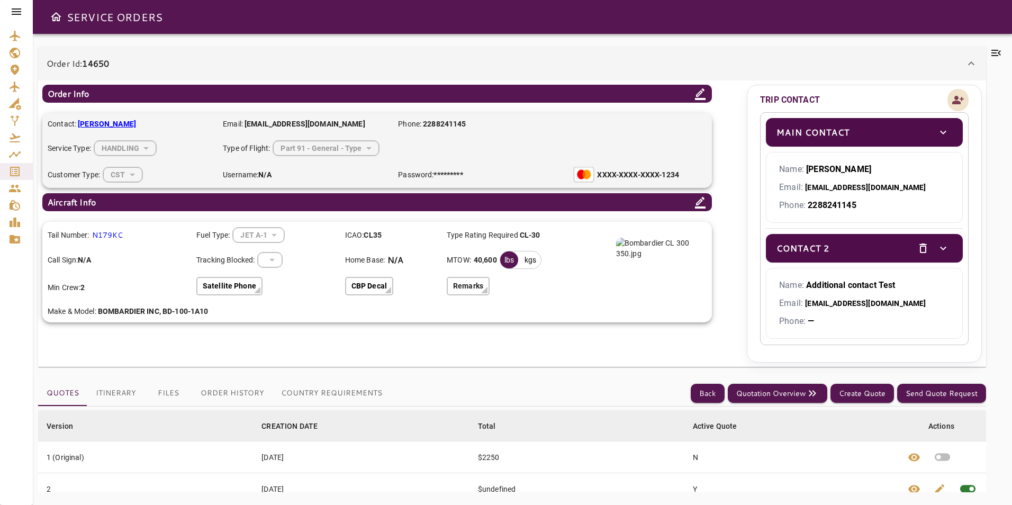
click at [957, 101] on icon "Add new contact" at bounding box center [957, 100] width 13 height 16
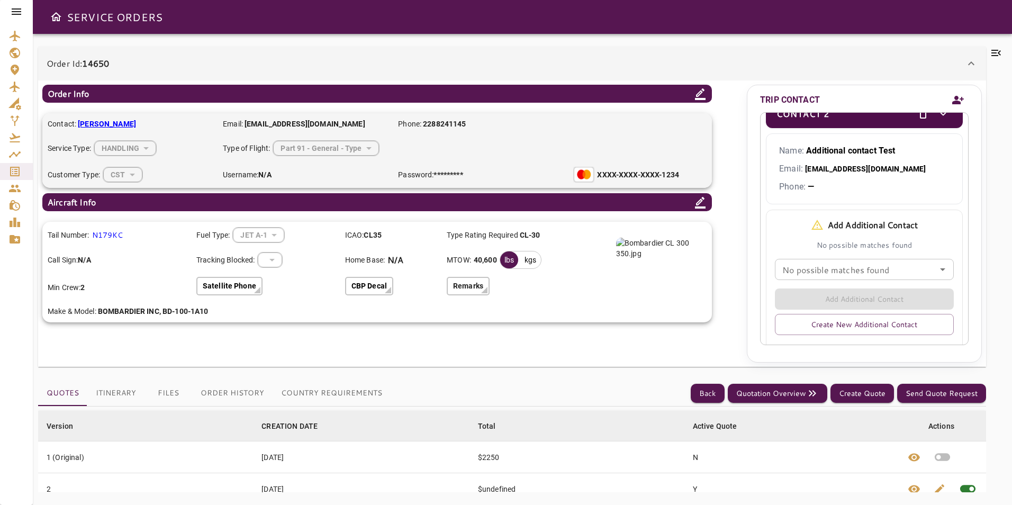
scroll to position [182, 0]
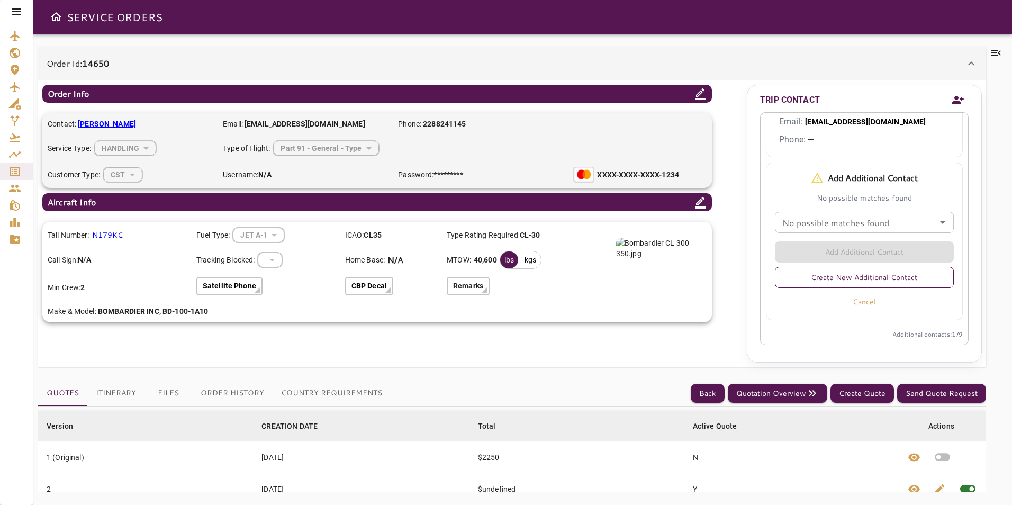
click at [856, 277] on button "Create New Additional Contact" at bounding box center [864, 277] width 179 height 21
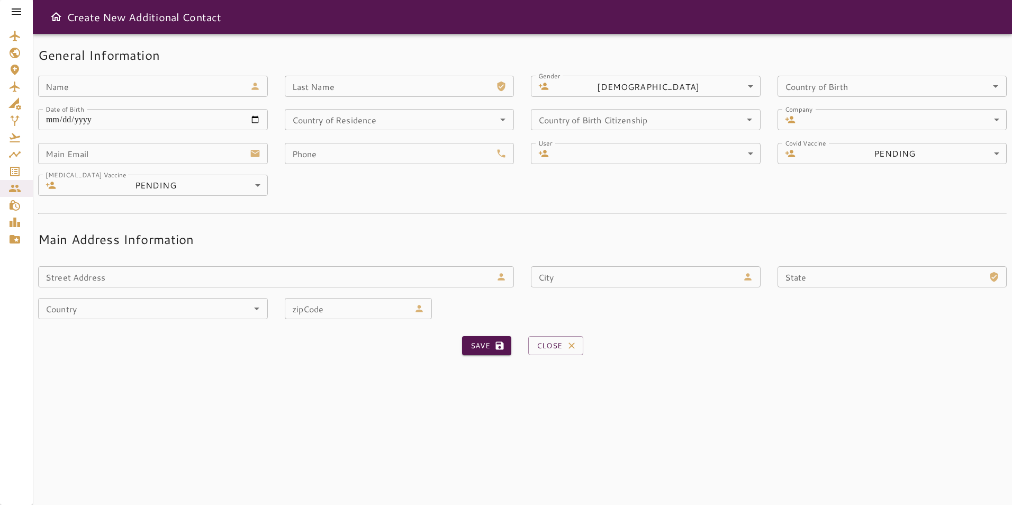
click at [151, 94] on input "Name" at bounding box center [141, 86] width 207 height 21
type input "*****"
click at [375, 88] on input "Last Name" at bounding box center [388, 86] width 207 height 21
type input "**********"
click at [535, 196] on form "**********" at bounding box center [522, 205] width 968 height 317
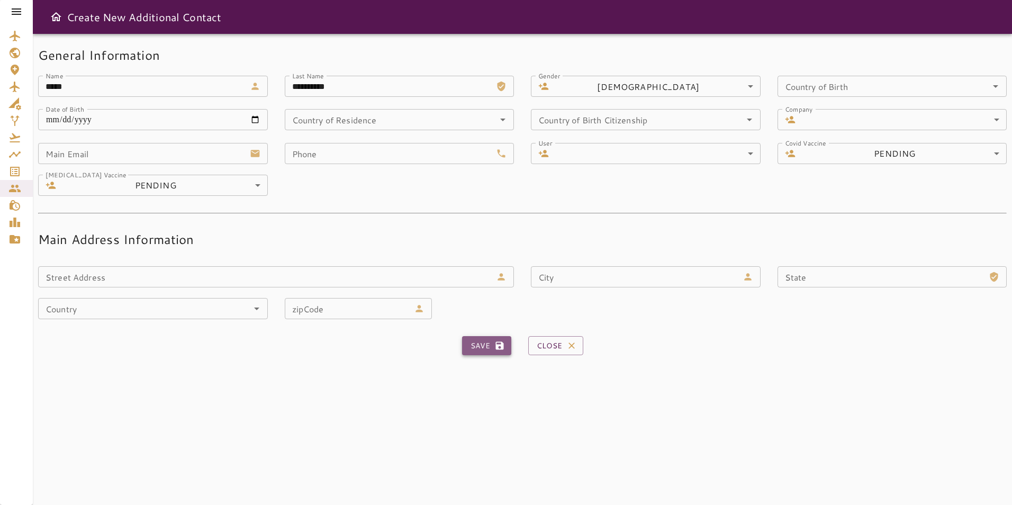
click at [473, 346] on button "Save" at bounding box center [486, 346] width 49 height 20
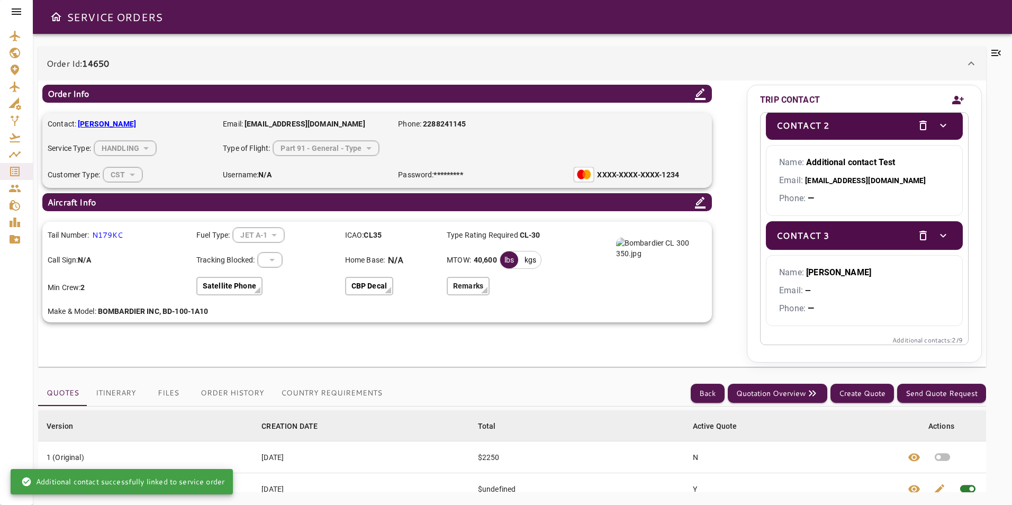
scroll to position [129, 0]
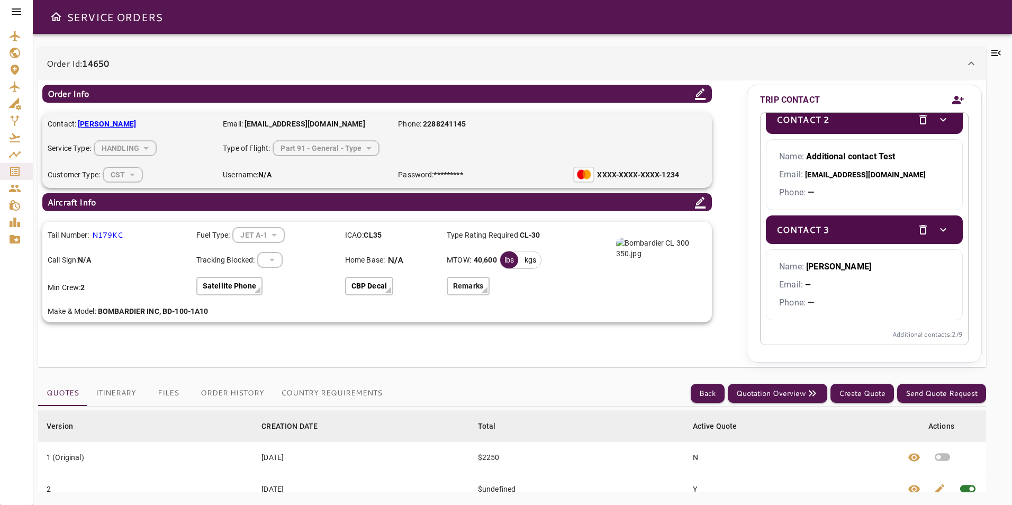
click at [919, 224] on icon "delete" at bounding box center [922, 229] width 13 height 13
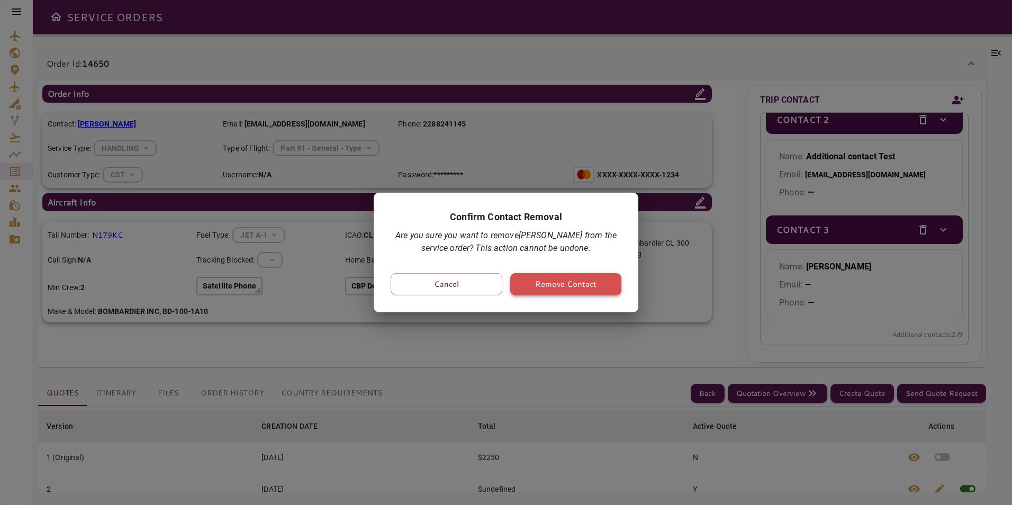
click at [542, 284] on button "Remove Contact" at bounding box center [566, 284] width 112 height 22
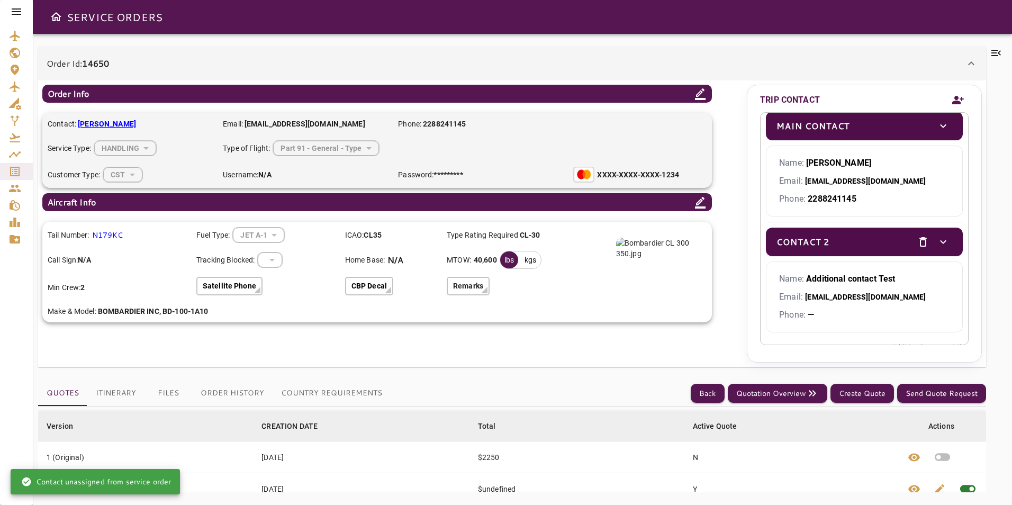
scroll to position [0, 0]
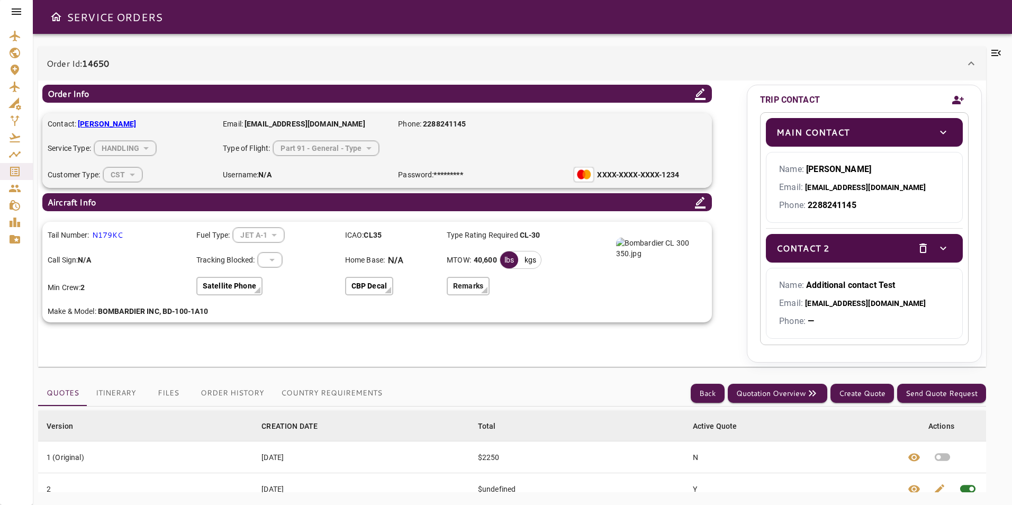
click at [955, 104] on icon "Add new contact" at bounding box center [958, 100] width 12 height 8
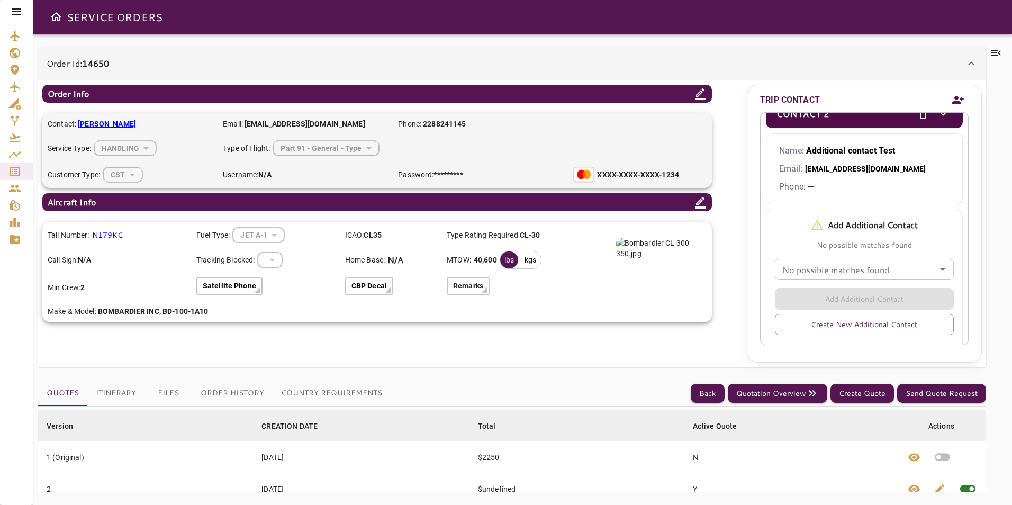
scroll to position [182, 0]
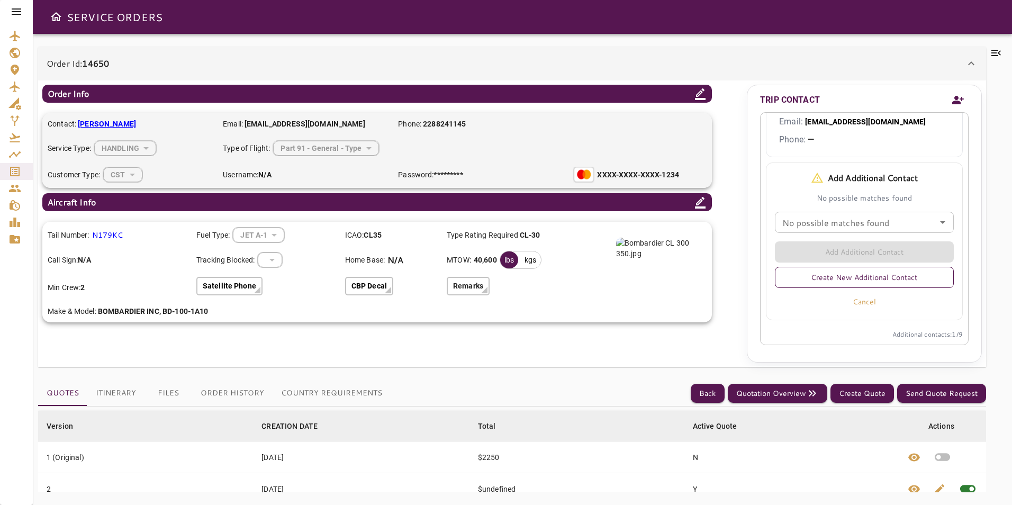
click at [856, 278] on button "Create New Additional Contact" at bounding box center [864, 277] width 179 height 21
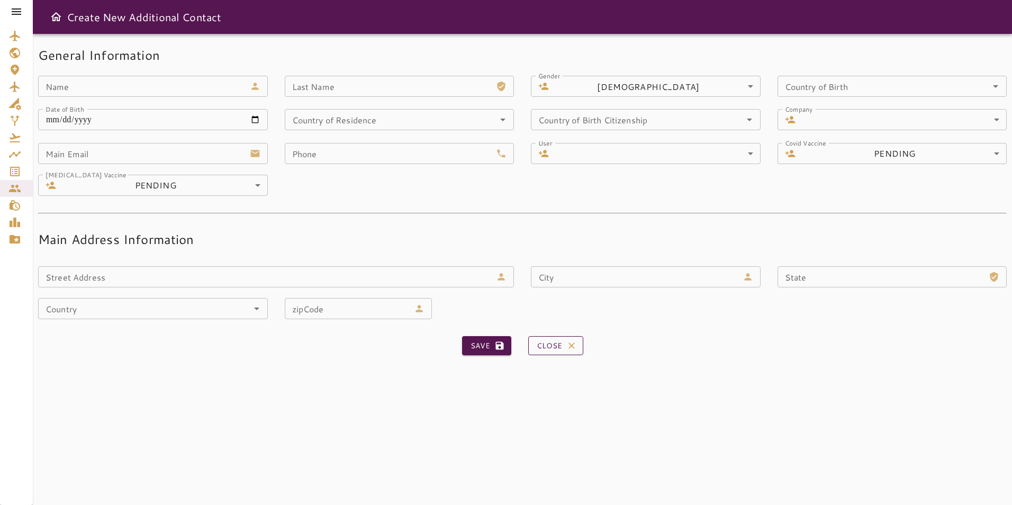
click at [542, 343] on button "Close" at bounding box center [555, 346] width 55 height 20
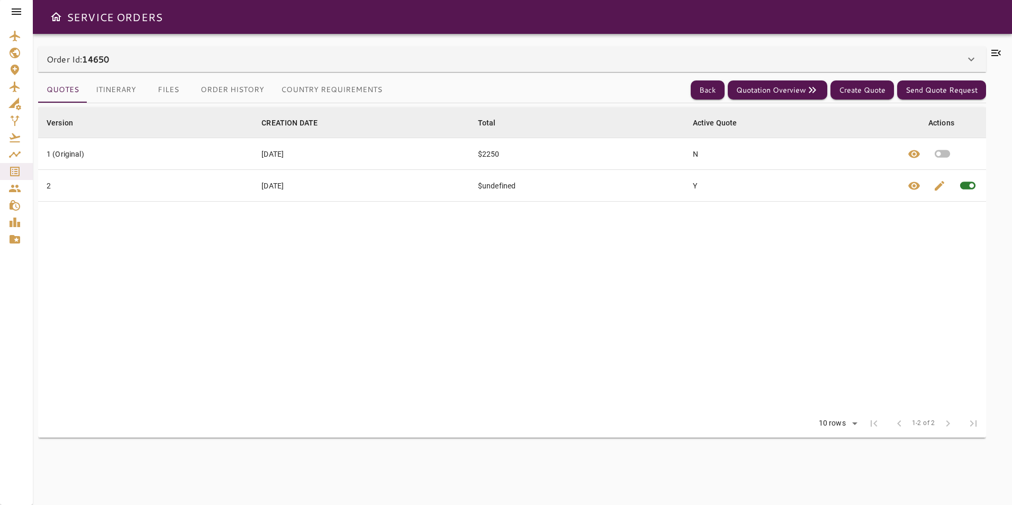
click at [625, 66] on div "Order Id: 14650" at bounding box center [512, 59] width 948 height 25
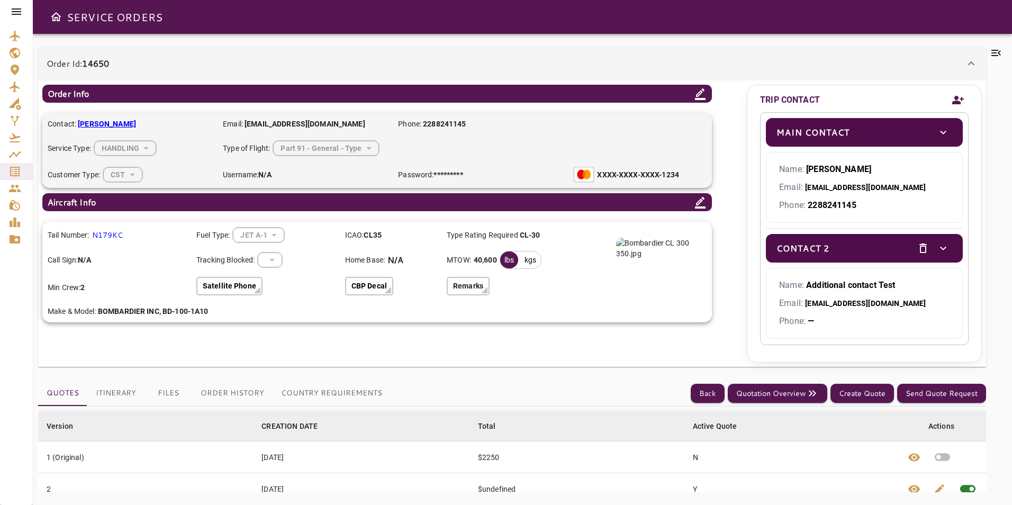
scroll to position [19, 0]
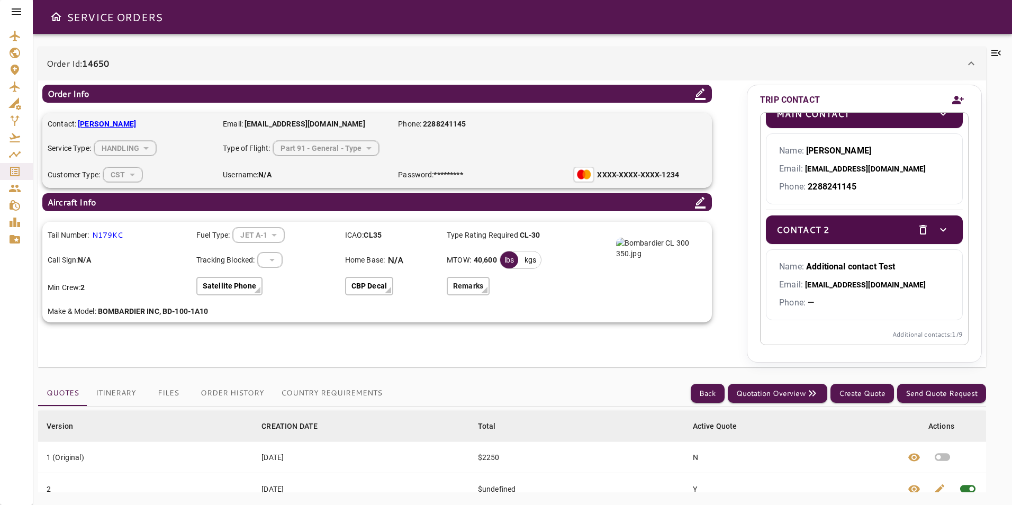
click at [961, 89] on button "Add new contact" at bounding box center [957, 100] width 21 height 24
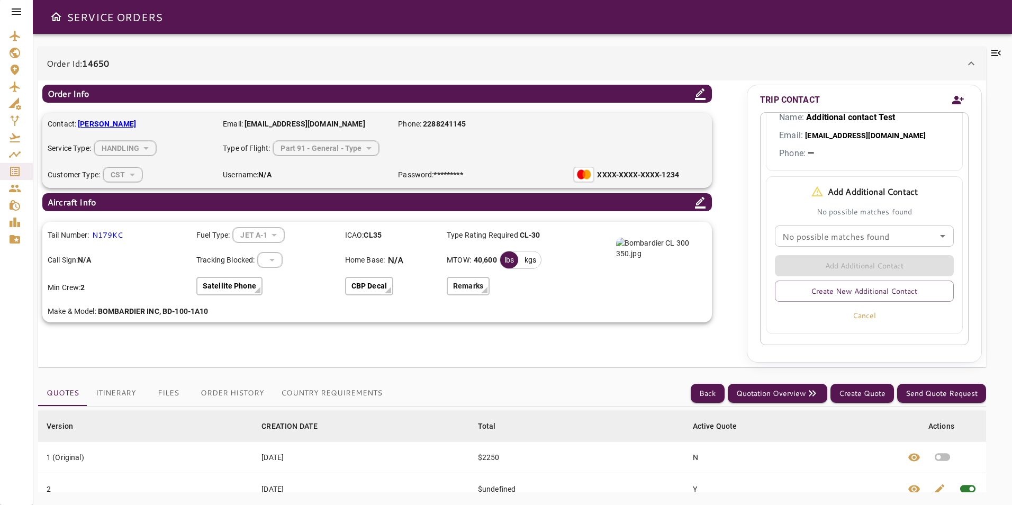
scroll to position [182, 0]
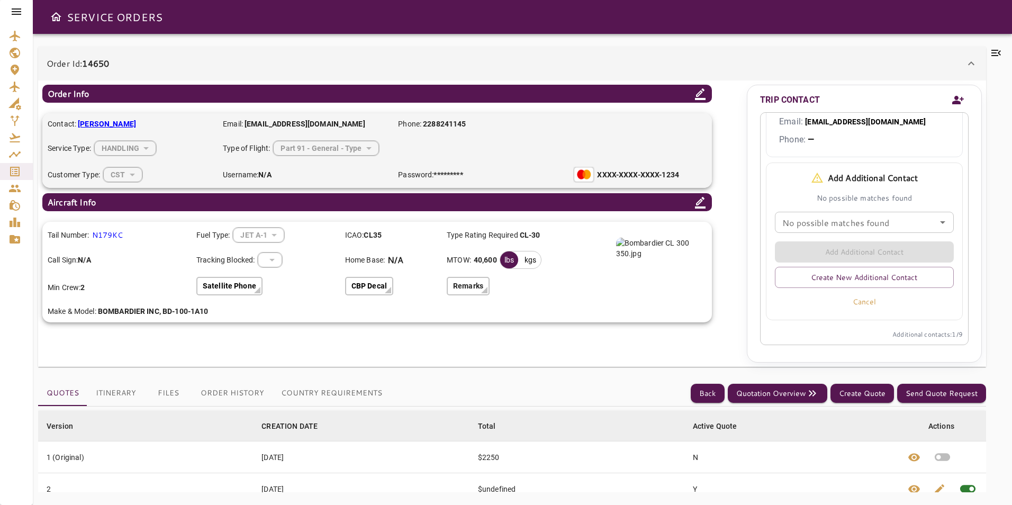
click at [837, 221] on input "No possible matches found" at bounding box center [864, 222] width 173 height 15
click at [839, 222] on input "No possible matches found" at bounding box center [864, 222] width 173 height 15
click at [805, 302] on button "Cancel" at bounding box center [864, 301] width 179 height 19
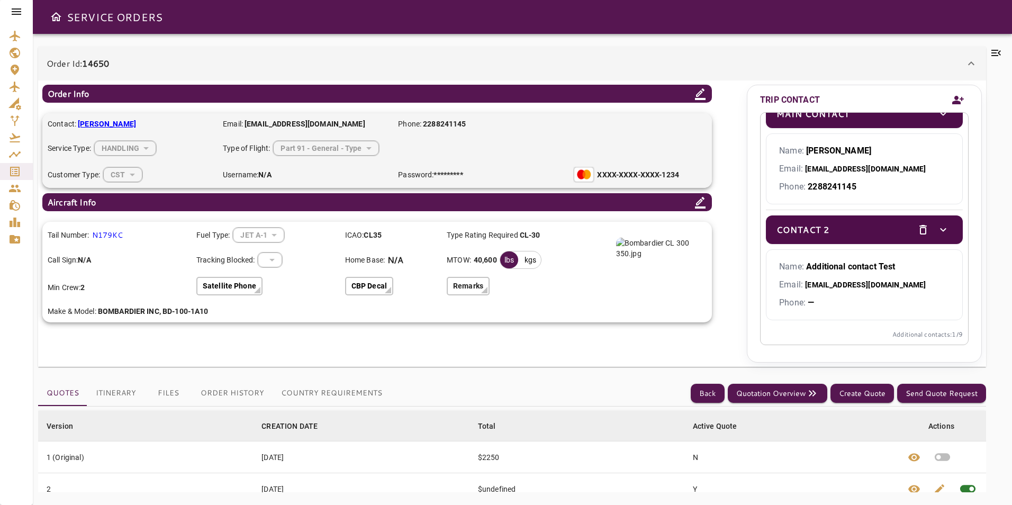
scroll to position [19, 0]
click at [957, 97] on icon "Add new contact" at bounding box center [958, 100] width 12 height 8
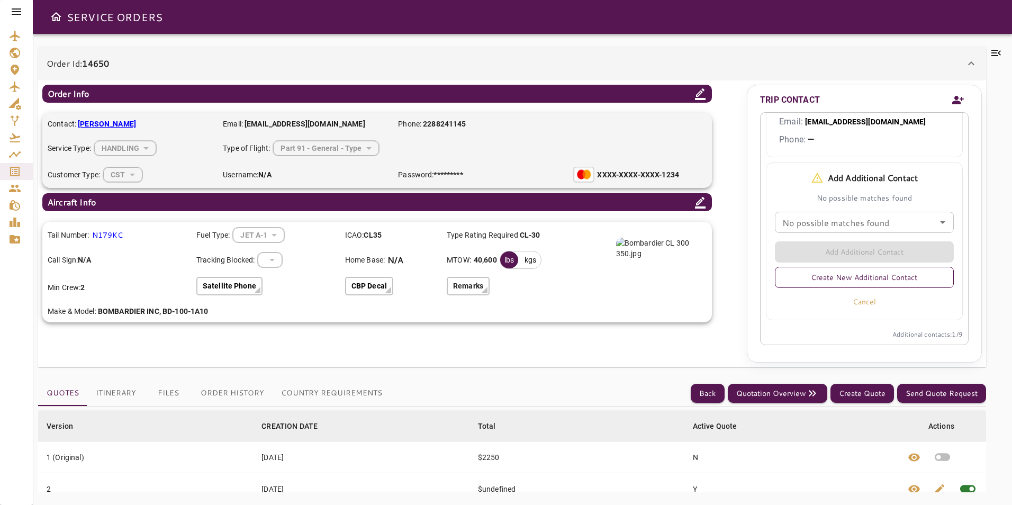
click at [858, 278] on button "Create New Additional Contact" at bounding box center [864, 277] width 179 height 21
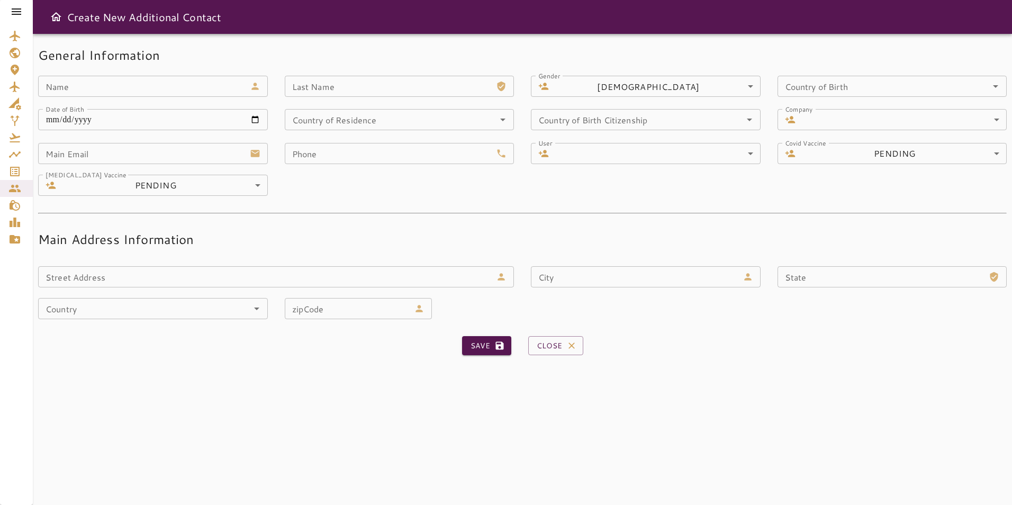
click at [168, 89] on input "Name" at bounding box center [141, 86] width 207 height 21
type input "*****"
type input "**********"
click at [475, 351] on button "Save" at bounding box center [486, 346] width 49 height 20
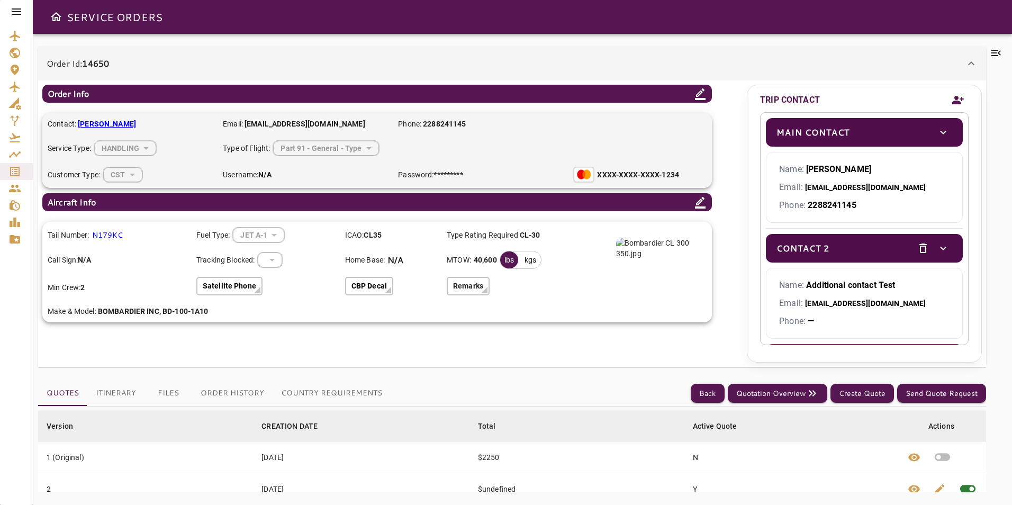
click at [17, 8] on icon at bounding box center [16, 11] width 13 height 13
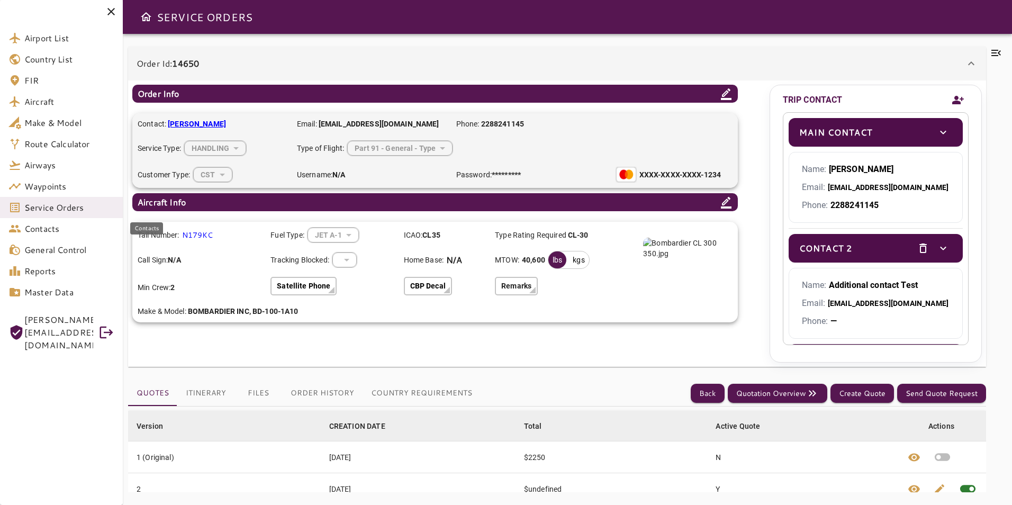
click at [40, 230] on span "Contacts" at bounding box center [69, 228] width 90 height 13
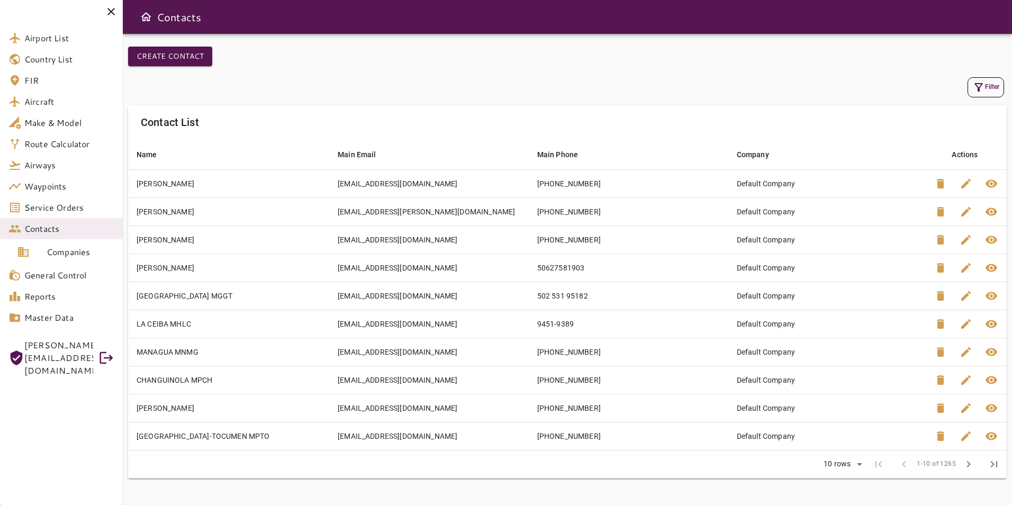
click at [981, 81] on icon "button" at bounding box center [978, 87] width 13 height 13
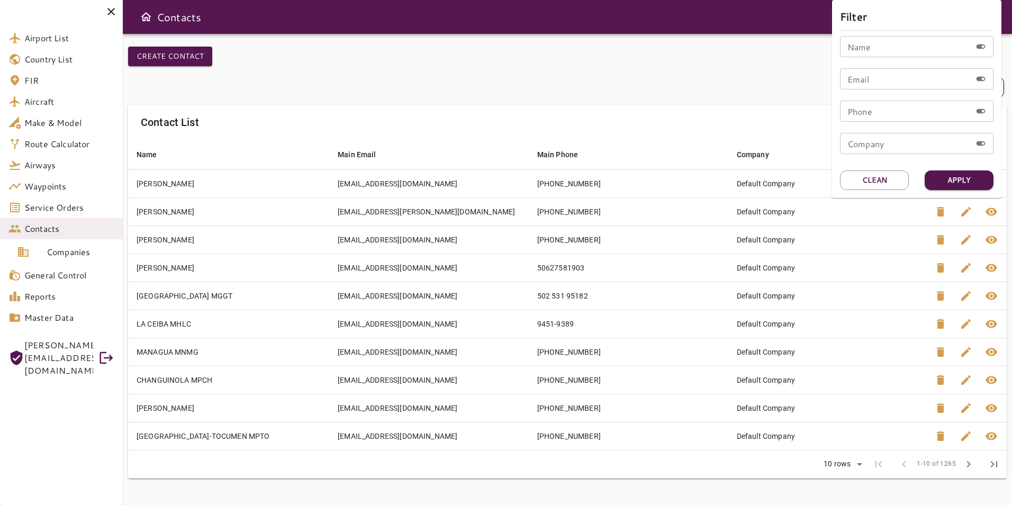
click at [890, 50] on input "Name" at bounding box center [905, 46] width 131 height 21
type input "*****"
click at [795, 136] on div at bounding box center [506, 252] width 1012 height 505
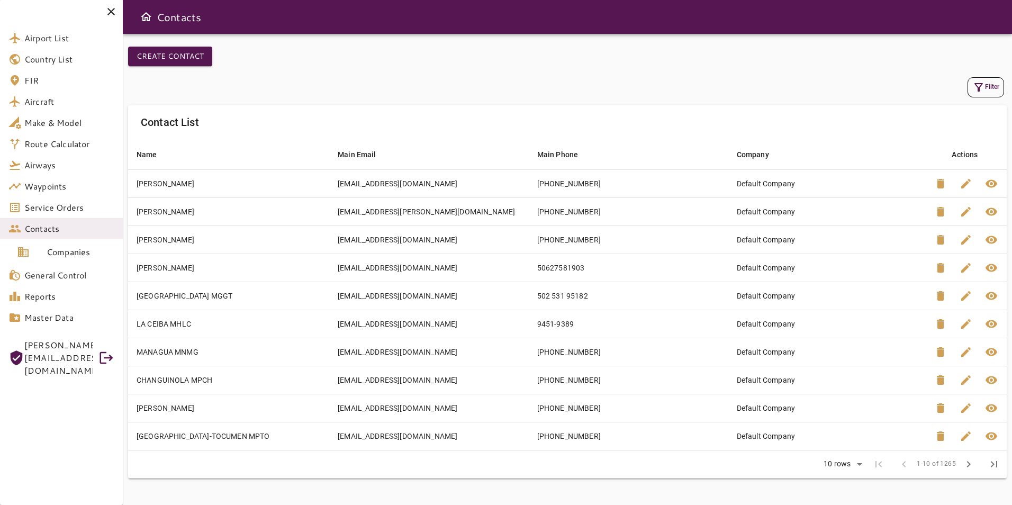
click at [982, 79] on button "Filter" at bounding box center [985, 87] width 37 height 20
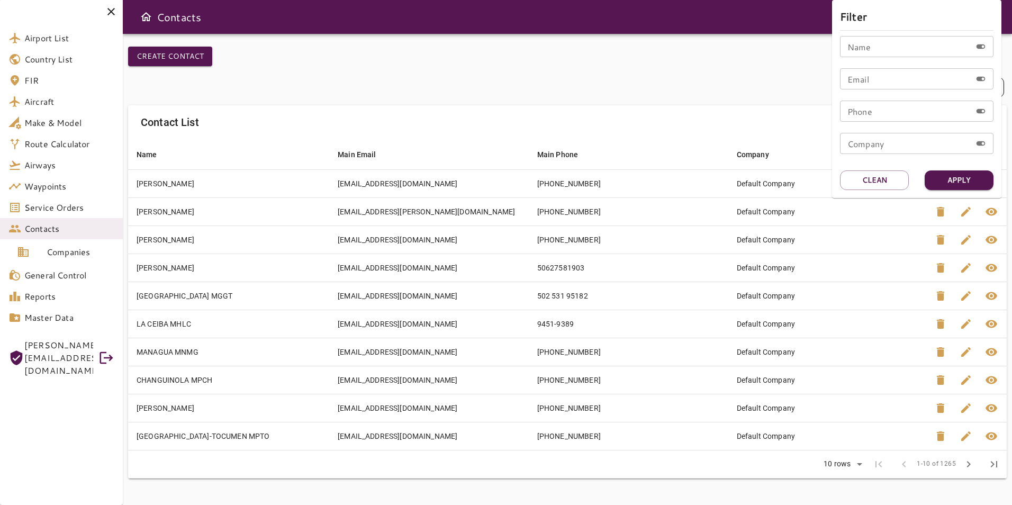
click at [928, 43] on input "Name" at bounding box center [905, 46] width 131 height 21
type input "*****"
click at [967, 185] on button "Apply" at bounding box center [958, 180] width 69 height 20
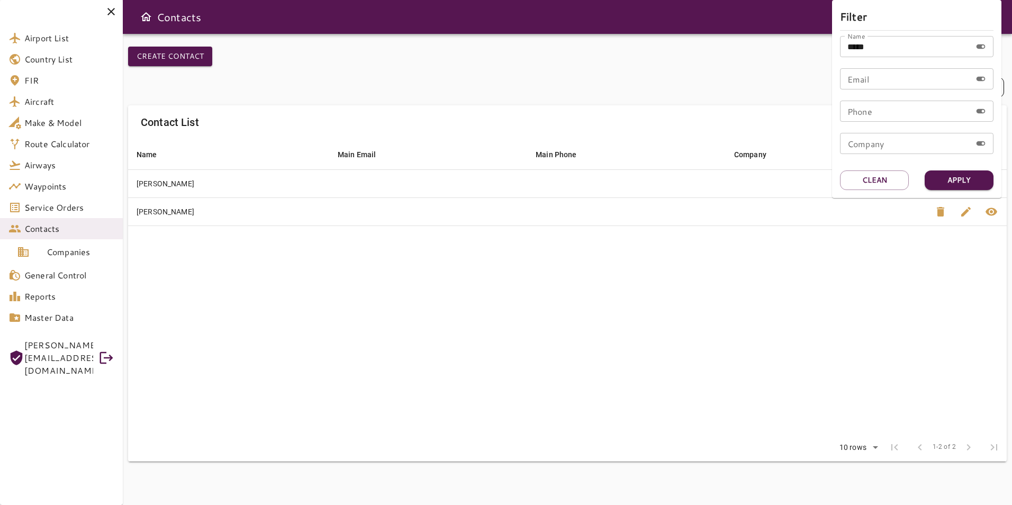
drag, startPoint x: 585, startPoint y: 296, endPoint x: 680, endPoint y: 264, distance: 100.4
click at [585, 296] on div at bounding box center [506, 252] width 1012 height 505
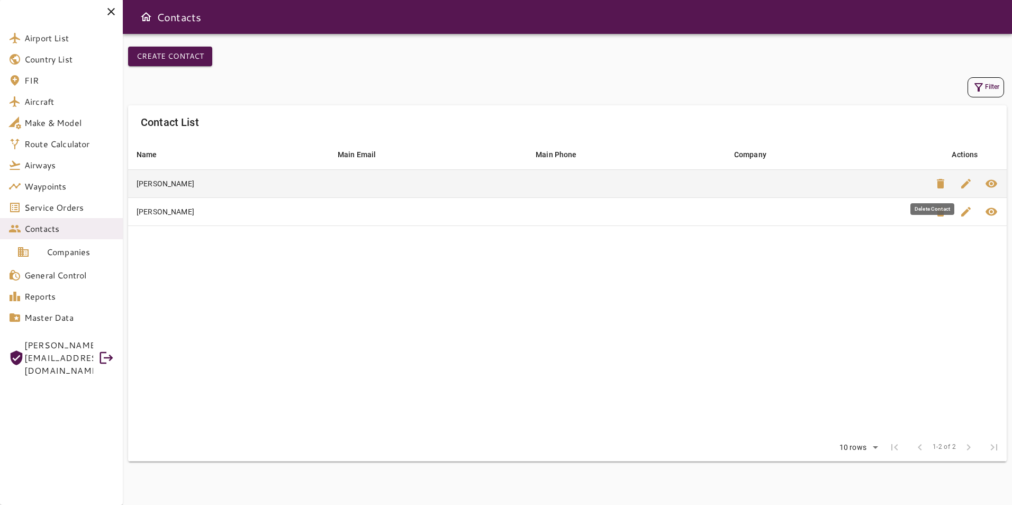
click at [945, 183] on span "delete" at bounding box center [940, 183] width 13 height 13
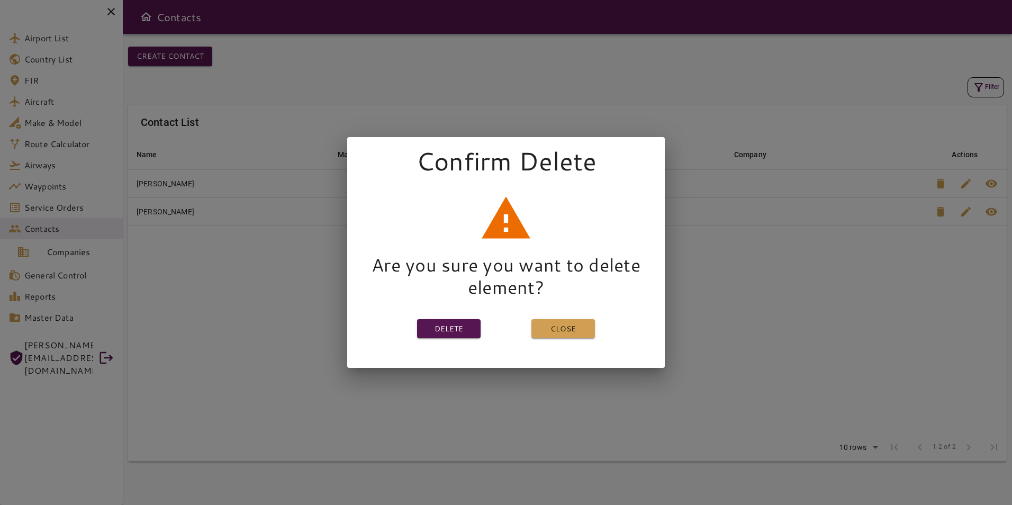
click at [447, 335] on div "Delete Close" at bounding box center [506, 329] width 178 height 62
click at [447, 328] on button "Delete" at bounding box center [448, 329] width 63 height 20
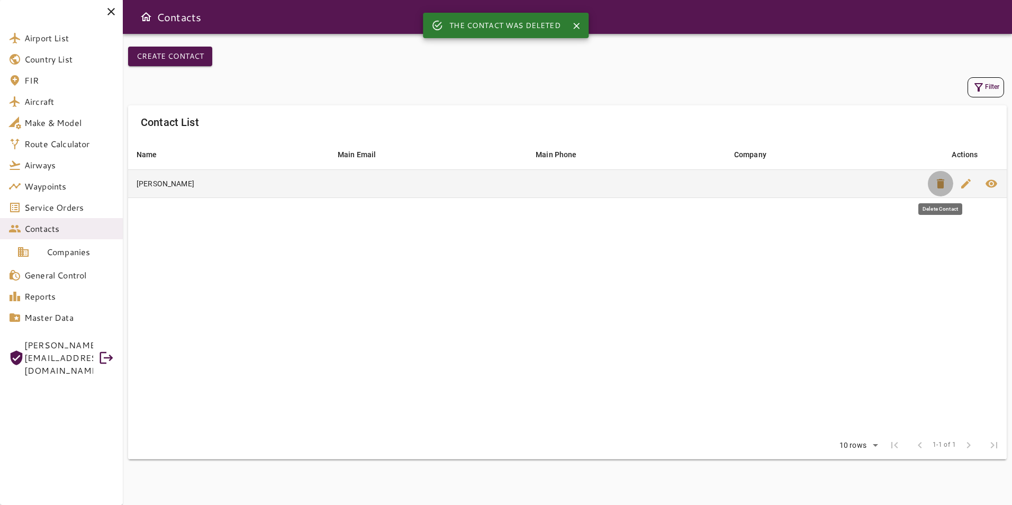
click at [941, 186] on span "delete" at bounding box center [940, 183] width 13 height 13
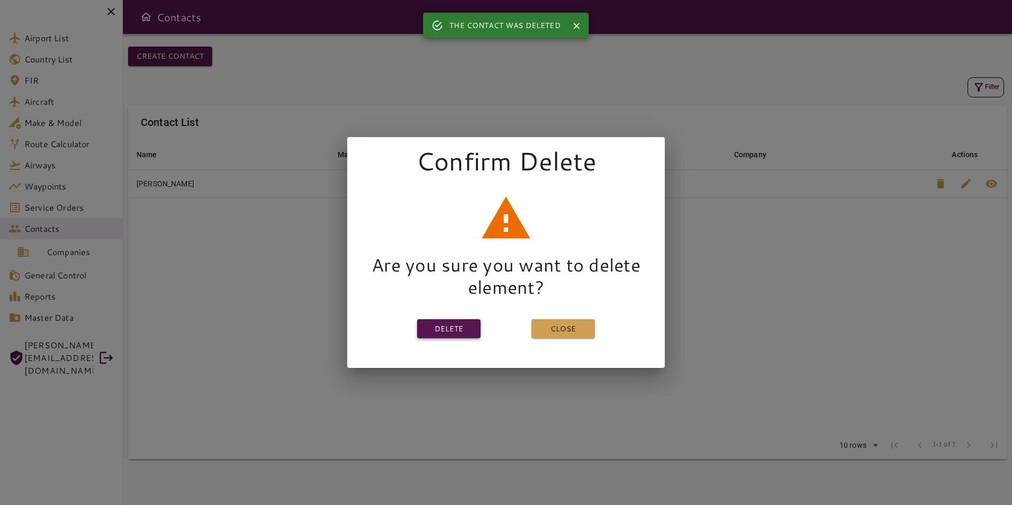
click at [463, 328] on button "Delete" at bounding box center [448, 329] width 63 height 20
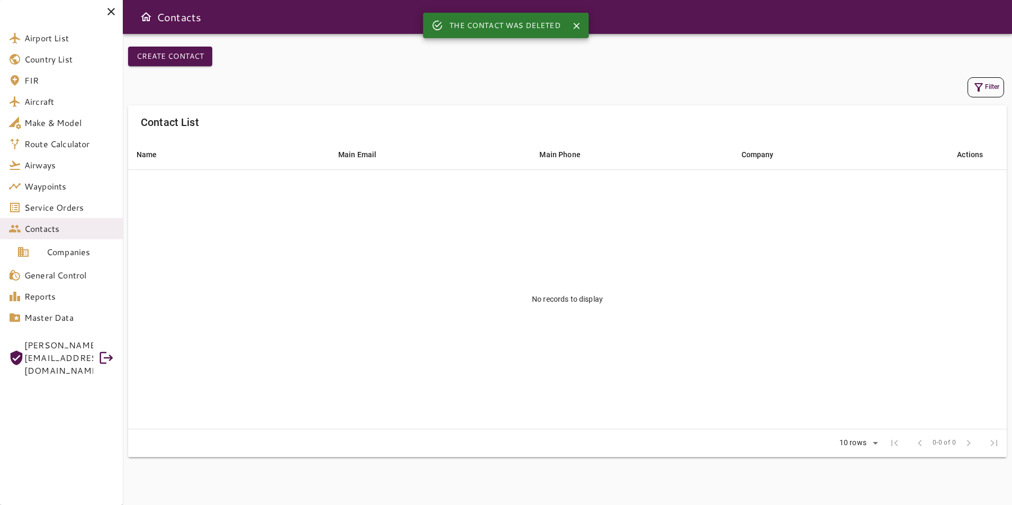
click at [1004, 75] on div "Filter" at bounding box center [567, 87] width 878 height 25
click at [990, 86] on button "Filter" at bounding box center [985, 87] width 37 height 20
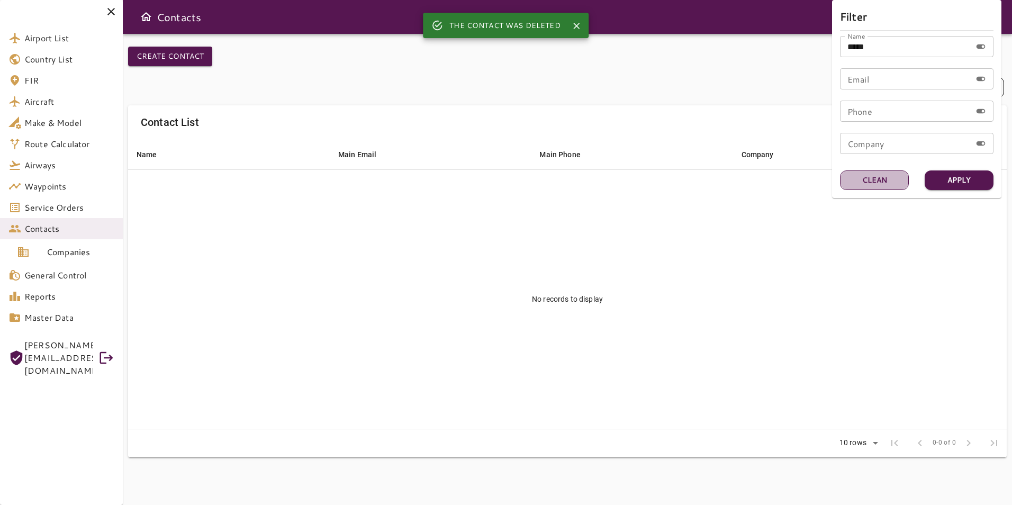
click at [875, 183] on button "Clean" at bounding box center [874, 180] width 69 height 20
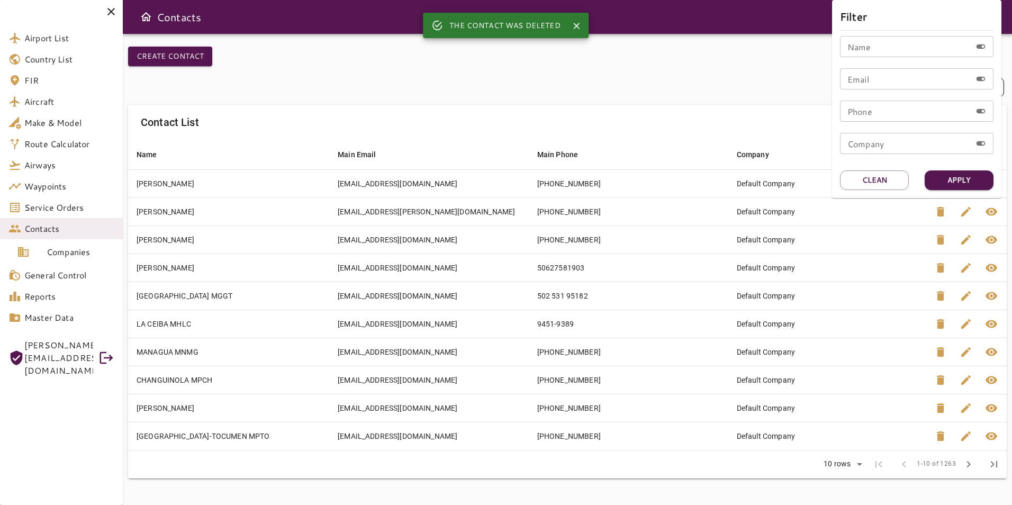
click at [882, 51] on input "Name" at bounding box center [905, 46] width 131 height 21
type input "****"
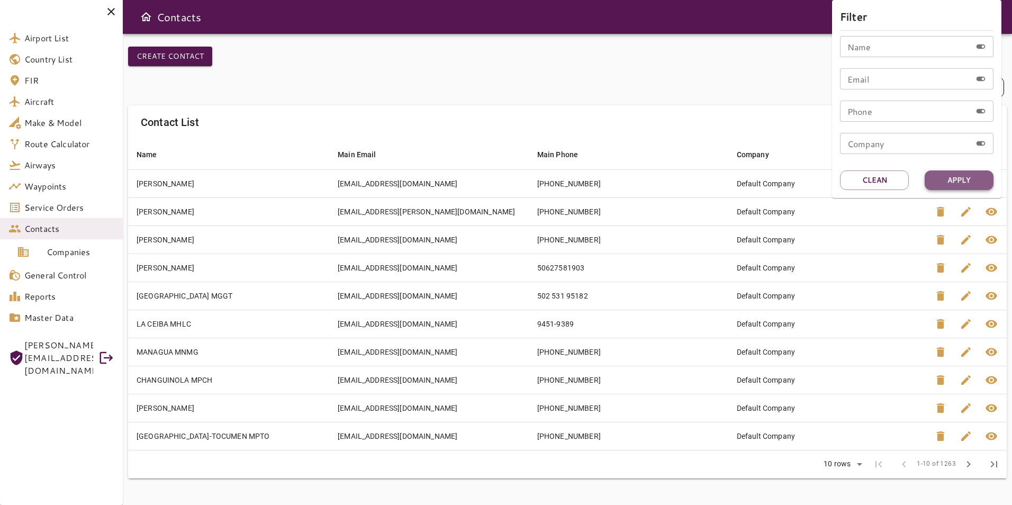
click at [946, 172] on button "Apply" at bounding box center [958, 180] width 69 height 20
click at [880, 46] on input "Name" at bounding box center [905, 46] width 131 height 21
click at [951, 169] on div "Filter Name **** Name Email Email Phone Phone Company Company Apply Clean" at bounding box center [916, 99] width 169 height 198
click at [956, 177] on button "Apply" at bounding box center [958, 180] width 69 height 20
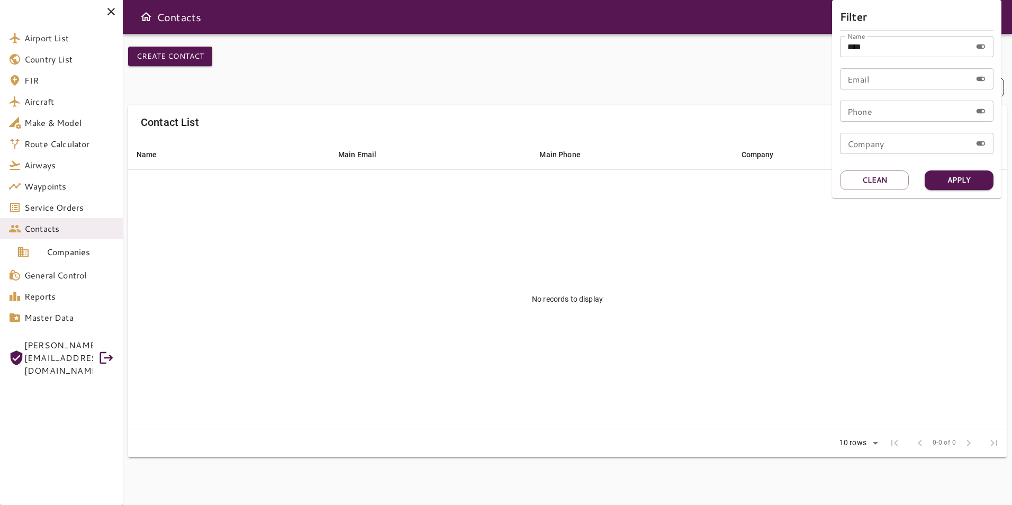
click at [880, 44] on input "****" at bounding box center [905, 46] width 131 height 21
click at [943, 186] on button "Apply" at bounding box center [958, 180] width 69 height 20
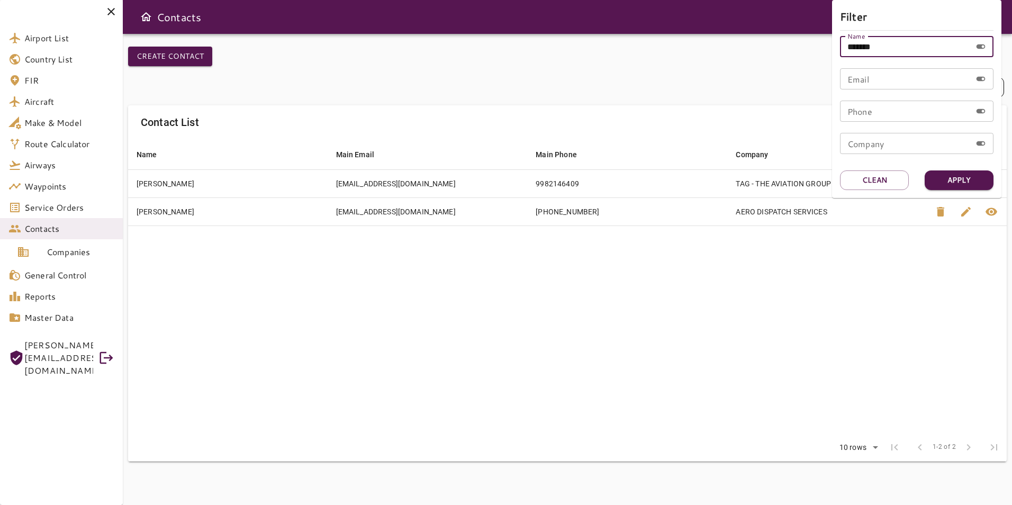
click at [884, 41] on input "*******" at bounding box center [905, 46] width 131 height 21
type input "*******"
click at [955, 194] on div "Filter Name ******* Name Email Email Phone Phone Company Company Apply Clean" at bounding box center [916, 99] width 169 height 198
click at [950, 187] on button "Apply" at bounding box center [958, 180] width 69 height 20
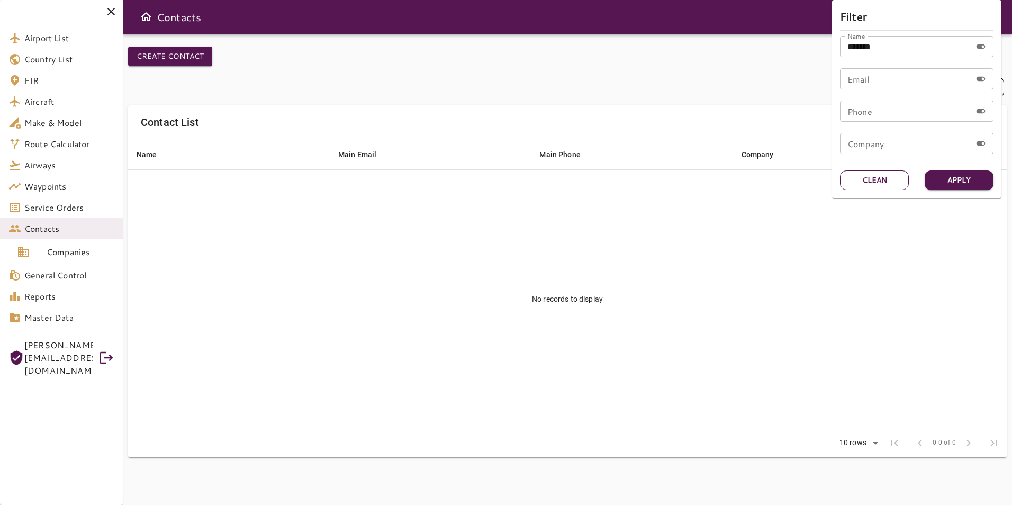
click at [883, 179] on button "Clean" at bounding box center [874, 180] width 69 height 20
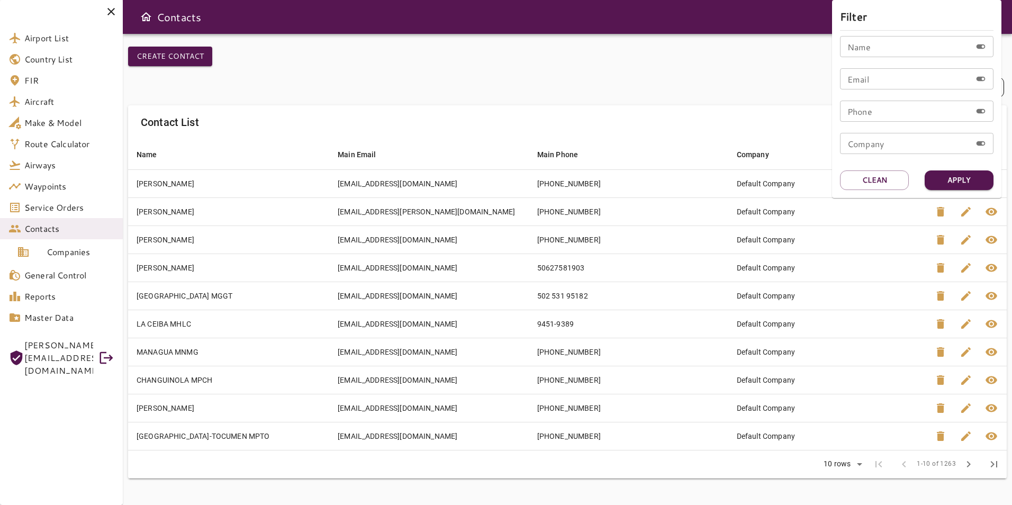
click at [346, 75] on div at bounding box center [506, 252] width 1012 height 505
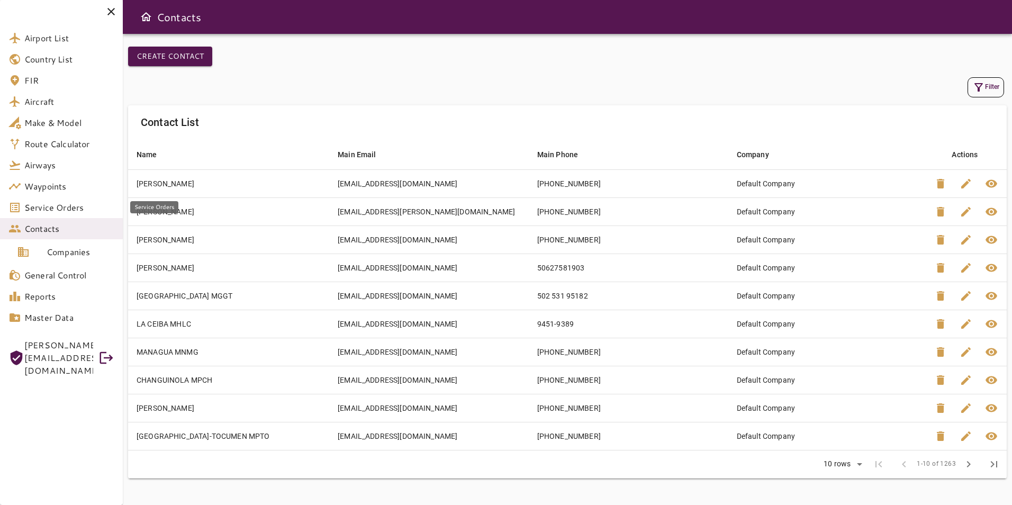
click at [60, 208] on span "Service Orders" at bounding box center [69, 207] width 90 height 13
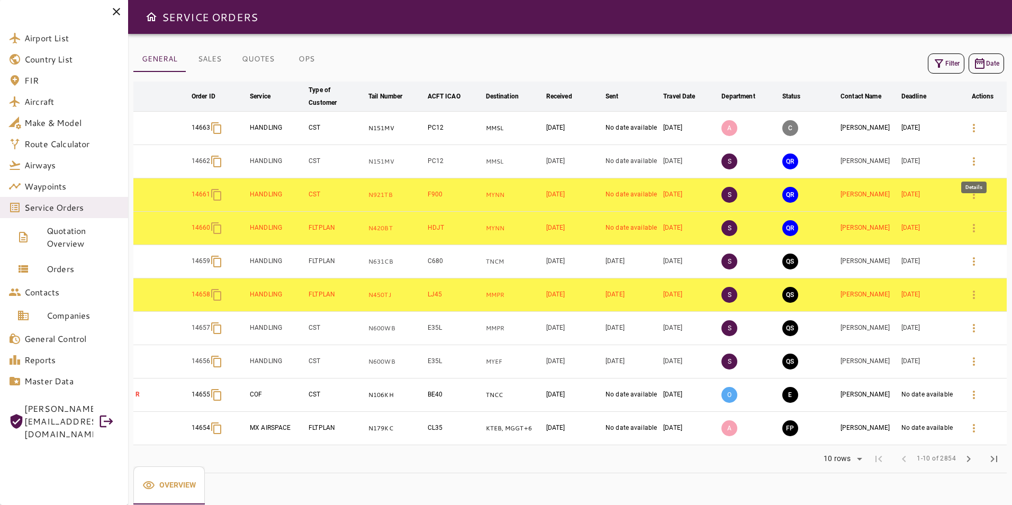
click at [972, 158] on icon "button" at bounding box center [973, 161] width 13 height 13
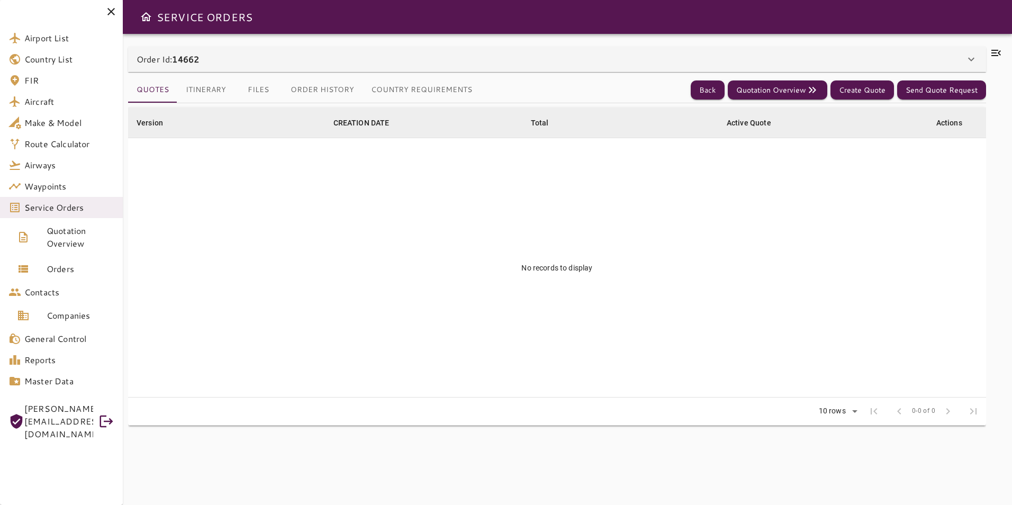
click at [284, 59] on div "Order Id: 14662" at bounding box center [551, 59] width 828 height 13
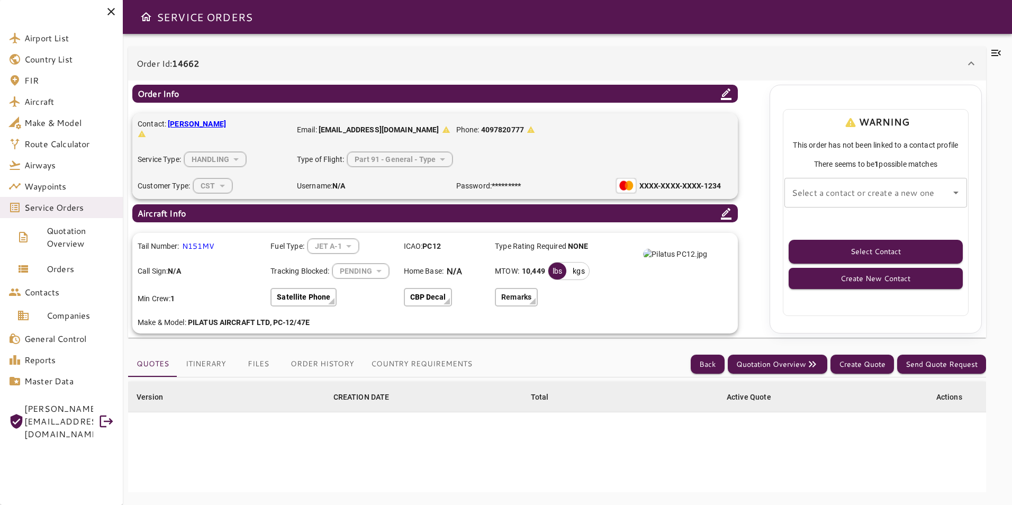
click at [824, 188] on div "Select a contact or create a new one Select a contact or create a new one" at bounding box center [875, 193] width 183 height 30
click at [719, 363] on button "Back" at bounding box center [708, 365] width 34 height 20
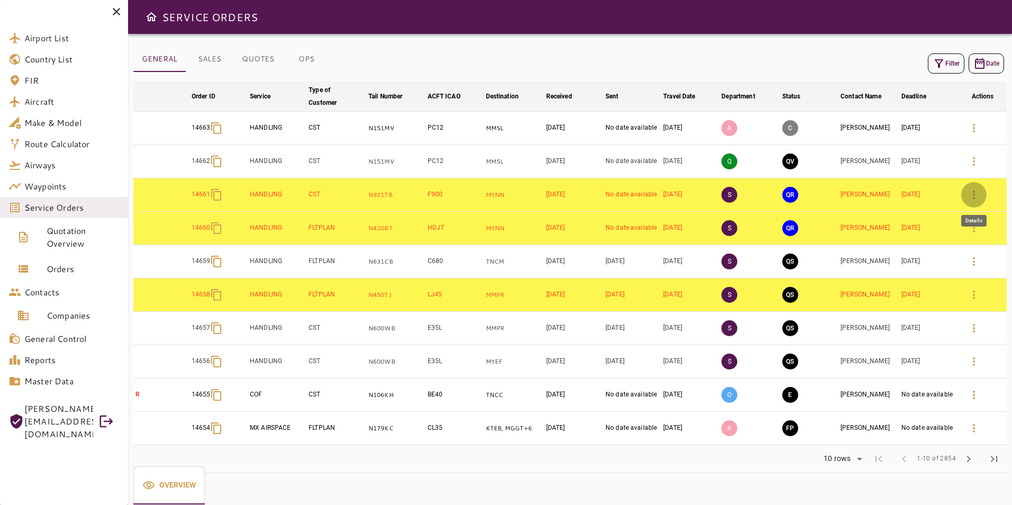
click at [967, 196] on icon "button" at bounding box center [973, 194] width 13 height 13
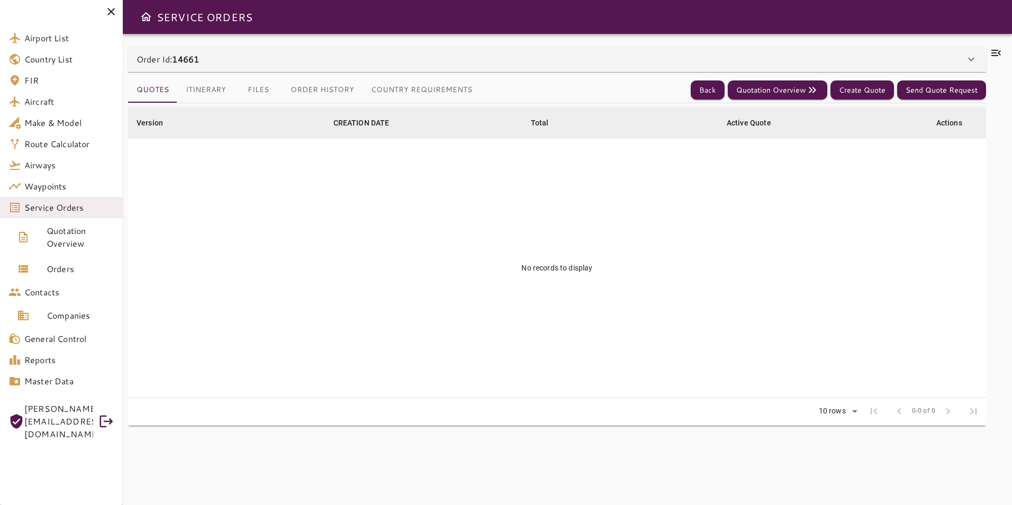
click at [603, 56] on div "Order Id: 14661" at bounding box center [551, 59] width 828 height 13
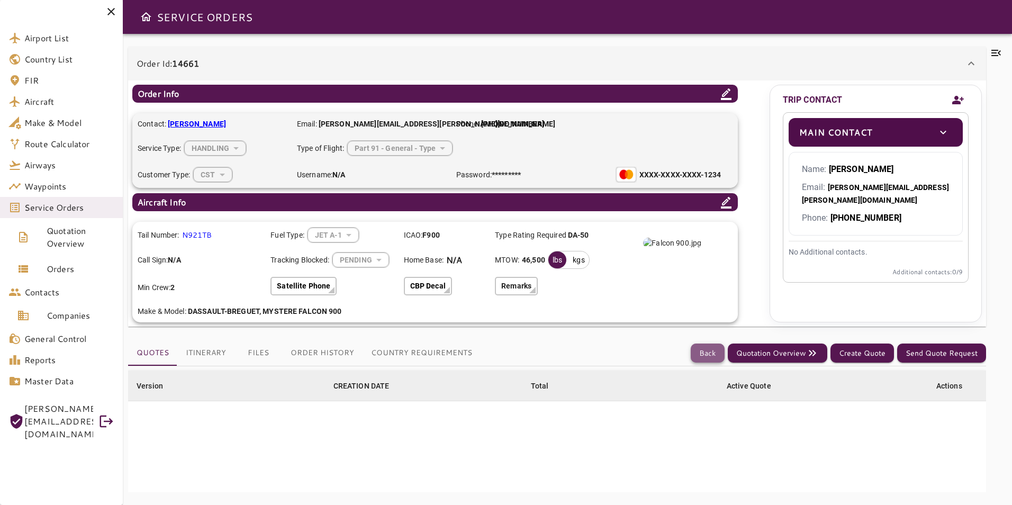
click at [712, 356] on button "Back" at bounding box center [708, 353] width 34 height 20
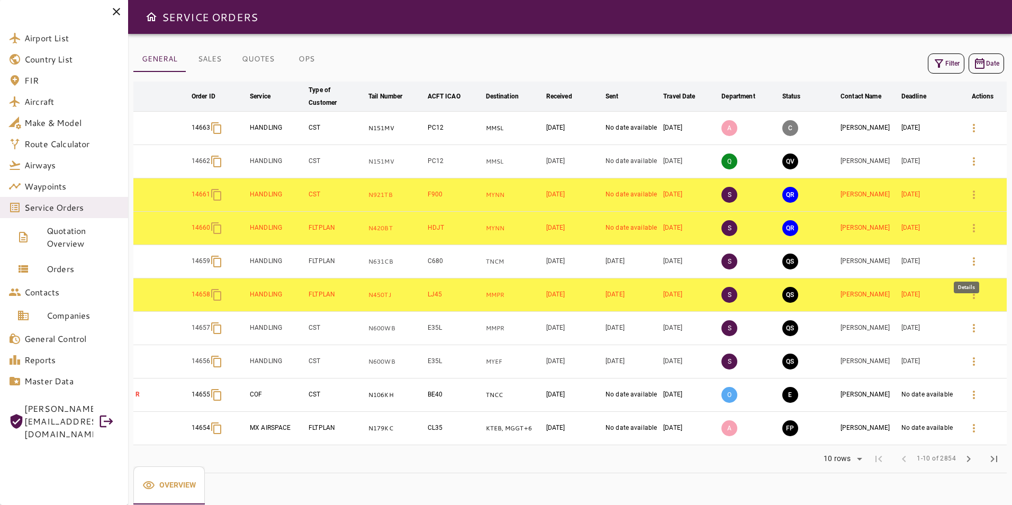
click at [969, 266] on icon "button" at bounding box center [973, 261] width 13 height 13
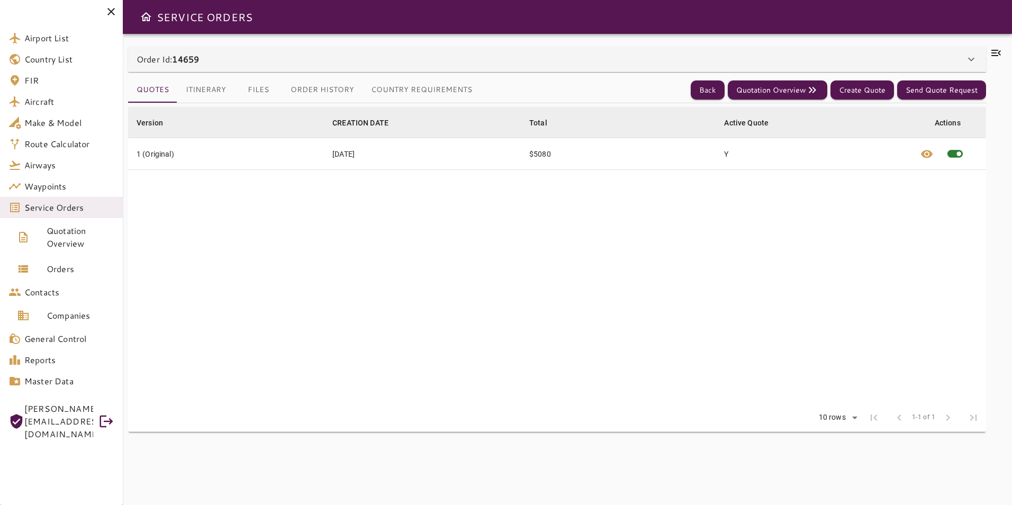
click at [423, 90] on button "Country Requirements" at bounding box center [421, 89] width 118 height 25
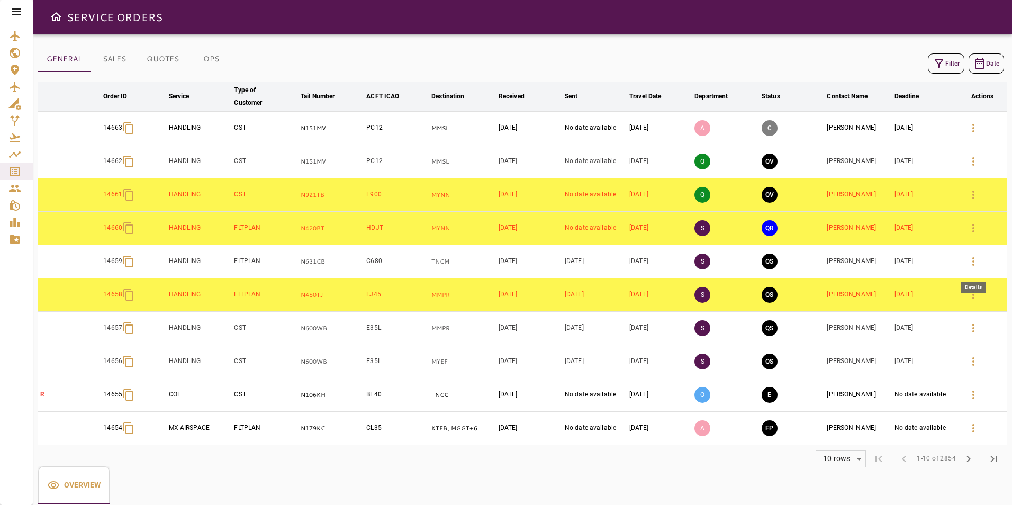
click at [977, 262] on icon "button" at bounding box center [973, 261] width 13 height 13
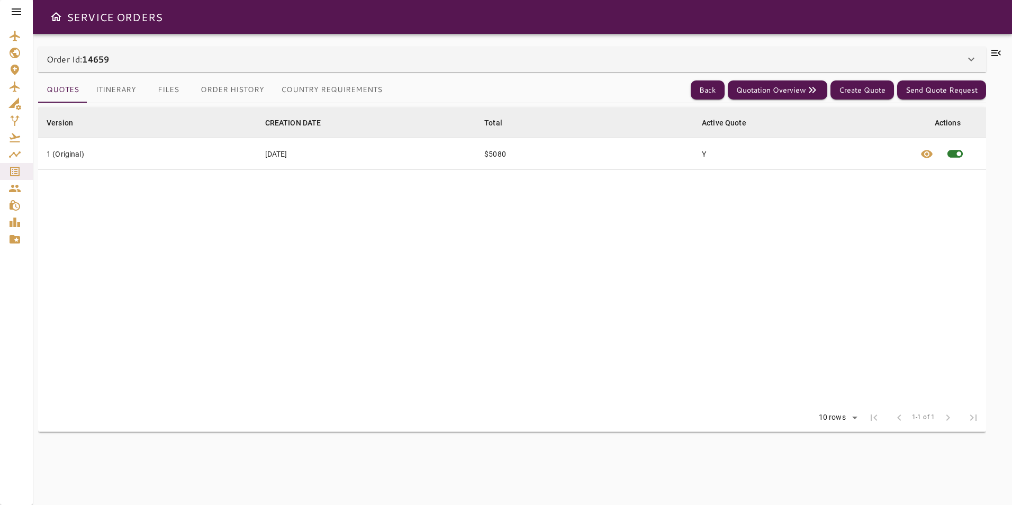
click at [507, 61] on div "Order Id: 14659" at bounding box center [506, 59] width 918 height 13
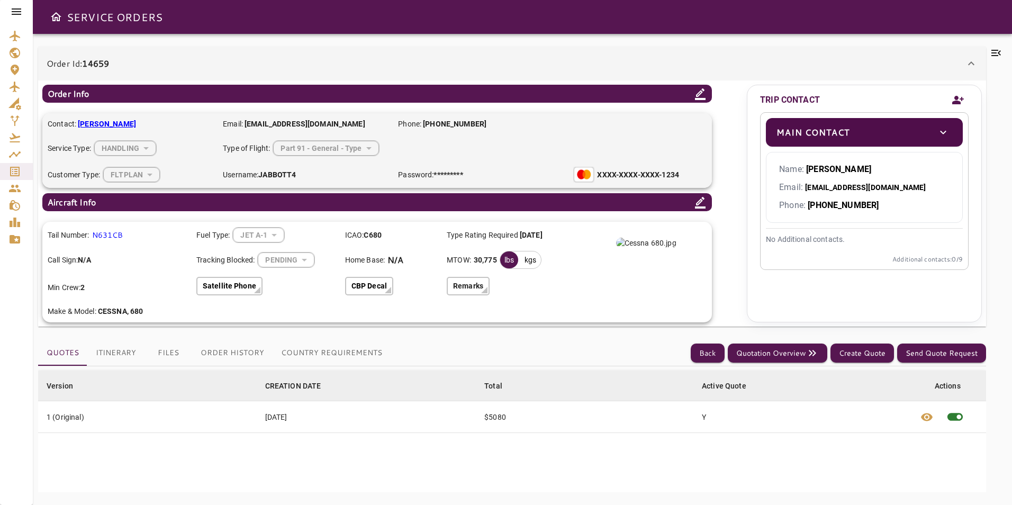
click at [235, 352] on button "Order History" at bounding box center [232, 352] width 80 height 25
